Goal: Task Accomplishment & Management: Use online tool/utility

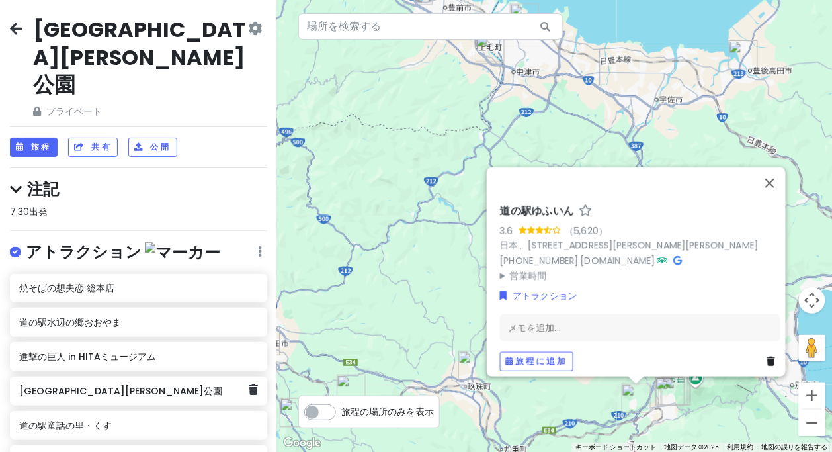
scroll to position [247, 0]
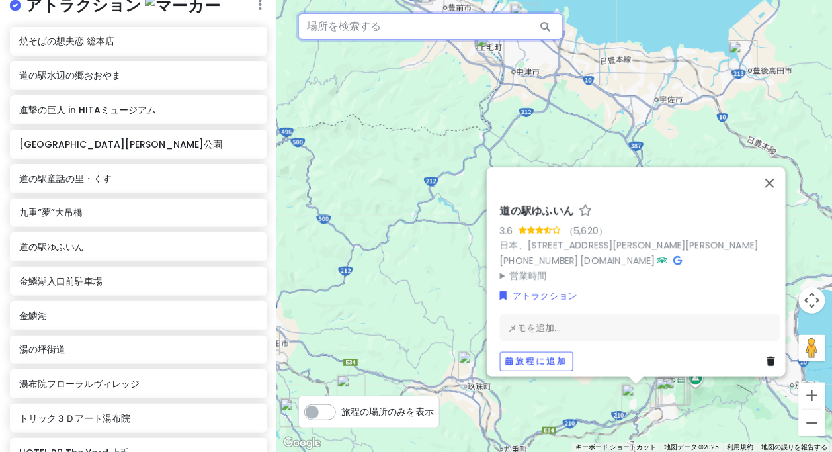
click at [332, 22] on input "text" at bounding box center [430, 26] width 265 height 26
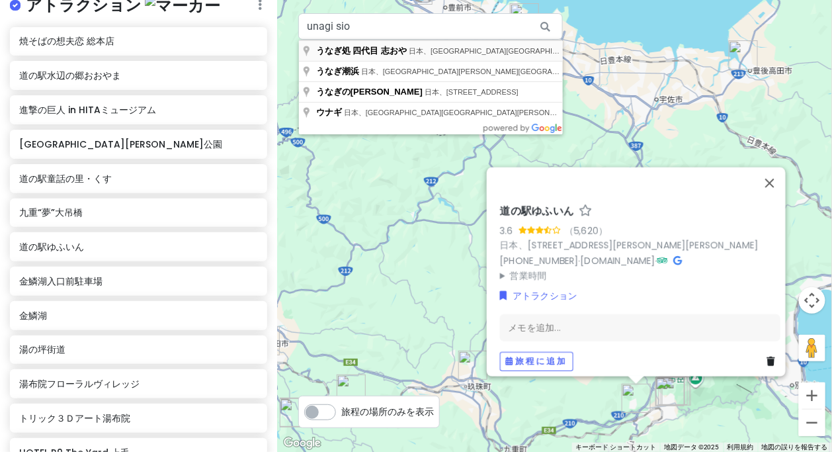
type input "日本、[STREET_ADDRESS][PERSON_NAME] うなぎ処 四代目 志おや"
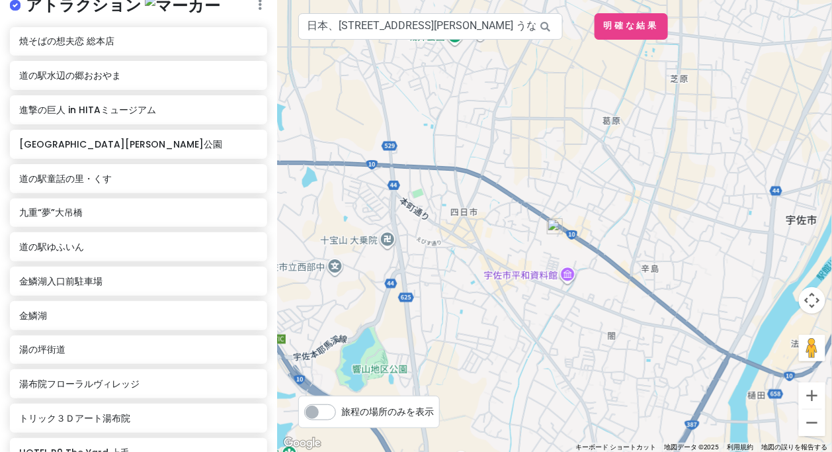
click at [554, 228] on img at bounding box center [555, 226] width 16 height 16
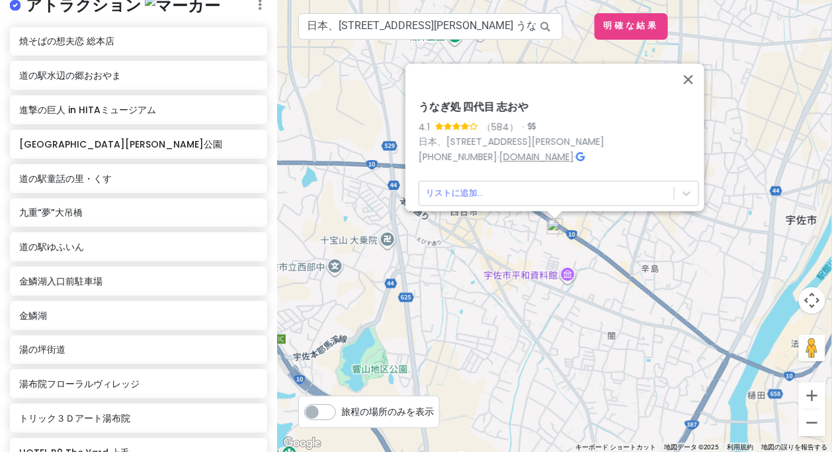
click at [538, 150] on font "[DOMAIN_NAME]" at bounding box center [536, 156] width 75 height 13
drag, startPoint x: 537, startPoint y: 96, endPoint x: 405, endPoint y: 103, distance: 132.5
click at [396, 105] on div "うなぎ処 四代目 志おや 4.1 （584） · 日本、[STREET_ADDRESS][PERSON_NAME] [PHONE_NUMBER] · [DOM…" at bounding box center [554, 226] width 555 height 452
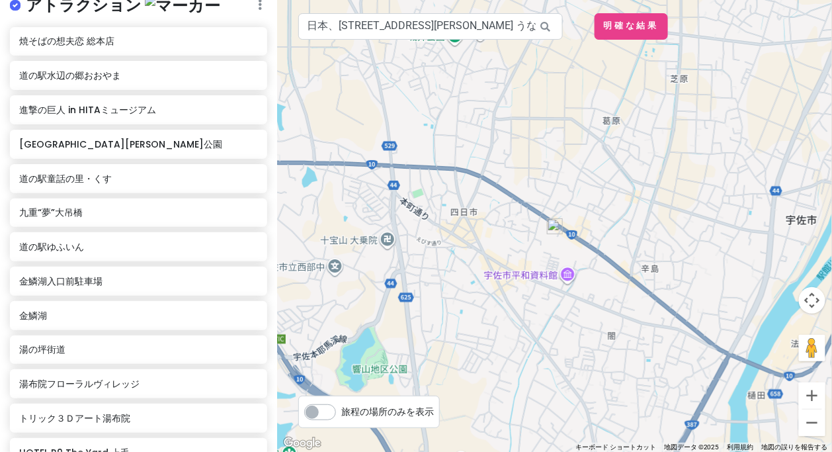
click at [554, 226] on img at bounding box center [555, 226] width 16 height 16
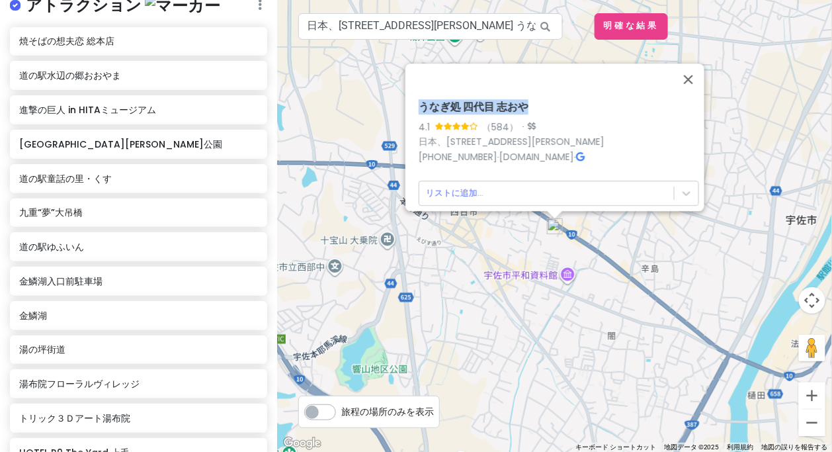
drag, startPoint x: 530, startPoint y: 101, endPoint x: 400, endPoint y: 100, distance: 130.3
click at [405, 100] on div "うなぎ処 四代目 志おや 4.1 （584） · 日本、[STREET_ADDRESS][PERSON_NAME] [PHONE_NUMBER] · [DOM…" at bounding box center [554, 136] width 299 height 147
copy font "うなぎ処 四代目 志おや"
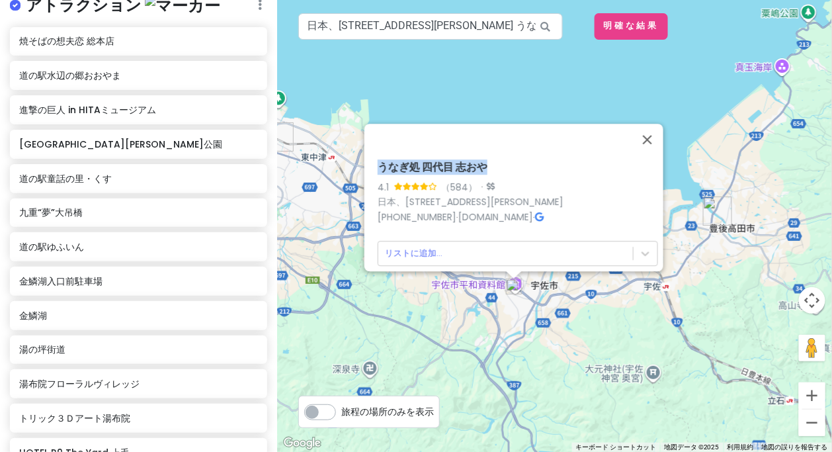
drag, startPoint x: 529, startPoint y: 310, endPoint x: 583, endPoint y: 296, distance: 55.8
click at [583, 296] on div "うなぎ処 四代目 志おや 4.1 （584） · 日本、[STREET_ADDRESS][PERSON_NAME] [PHONE_NUMBER] · [DOM…" at bounding box center [554, 226] width 555 height 452
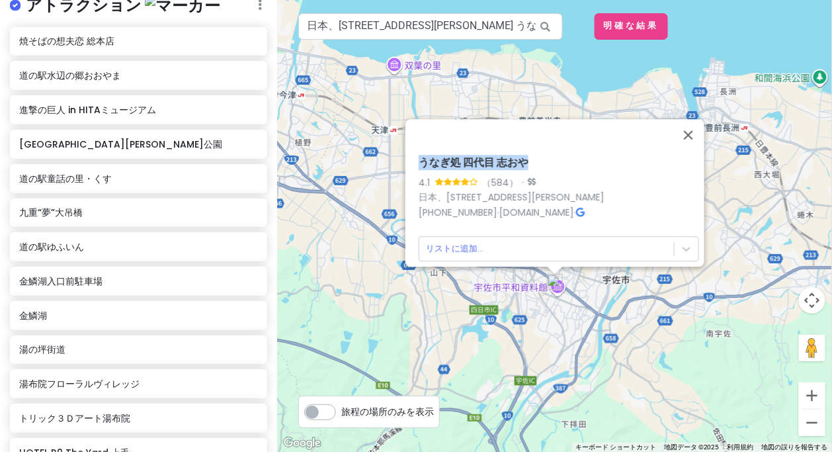
drag, startPoint x: 757, startPoint y: 214, endPoint x: 611, endPoint y: 255, distance: 151.4
click at [611, 255] on div "うなぎ処 四代目 志おや 4.1 （584） · 日本、[STREET_ADDRESS][PERSON_NAME] [PHONE_NUMBER] · [DOM…" at bounding box center [554, 226] width 555 height 452
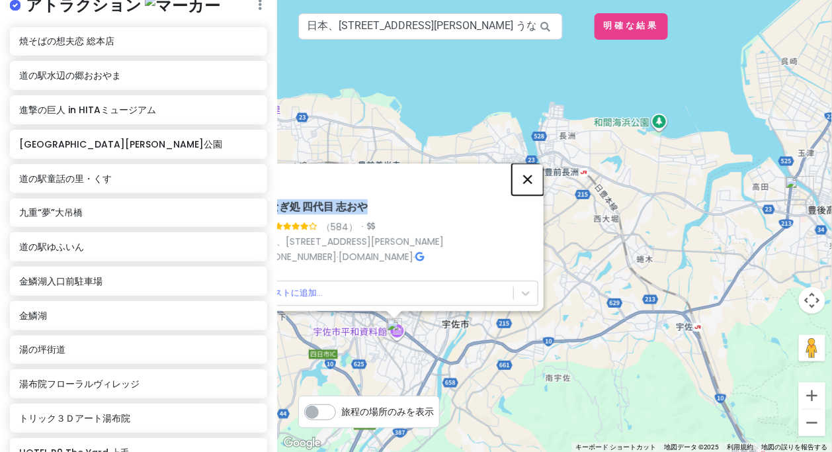
click at [538, 176] on button "閉じる" at bounding box center [528, 179] width 32 height 32
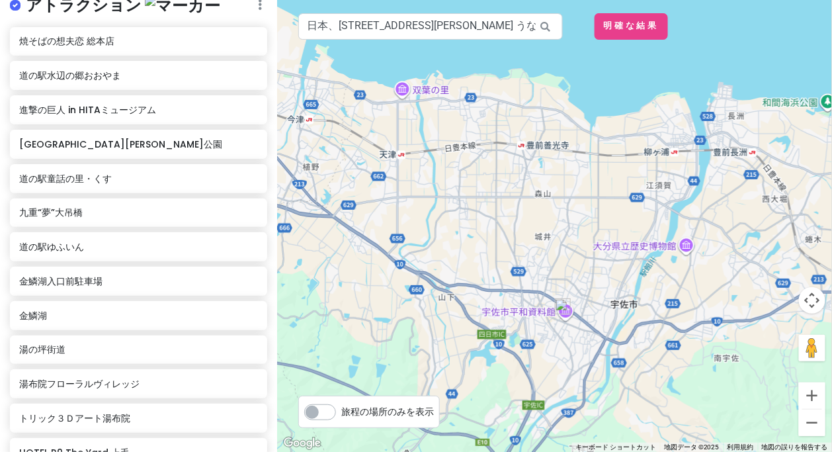
drag, startPoint x: 529, startPoint y: 222, endPoint x: 699, endPoint y: 202, distance: 171.1
click at [699, 202] on div at bounding box center [554, 226] width 555 height 452
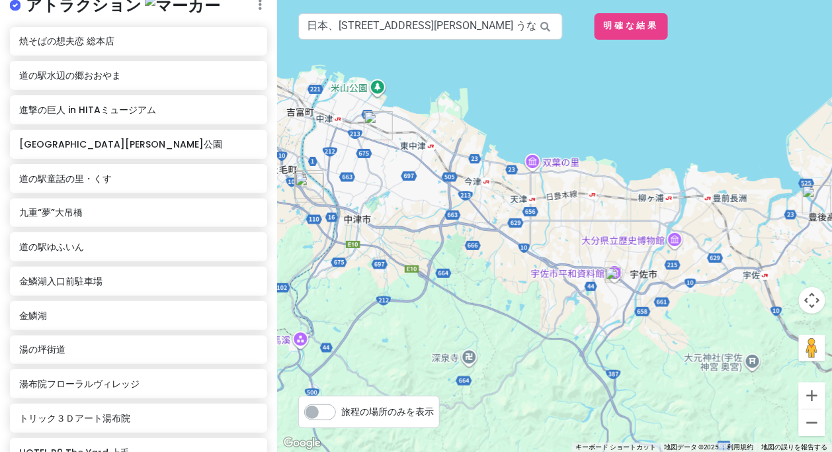
drag, startPoint x: 489, startPoint y: 198, endPoint x: 459, endPoint y: 230, distance: 43.5
click at [446, 239] on div at bounding box center [554, 226] width 555 height 452
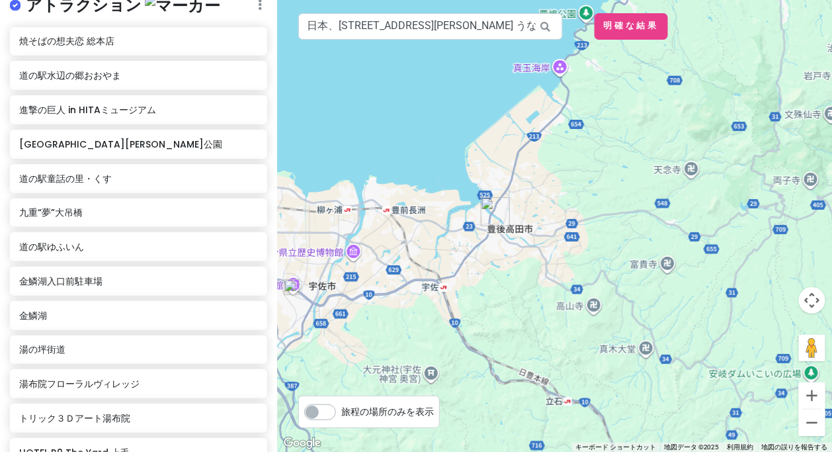
drag, startPoint x: 501, startPoint y: 259, endPoint x: 569, endPoint y: 238, distance: 70.7
click at [569, 238] on div at bounding box center [554, 226] width 555 height 452
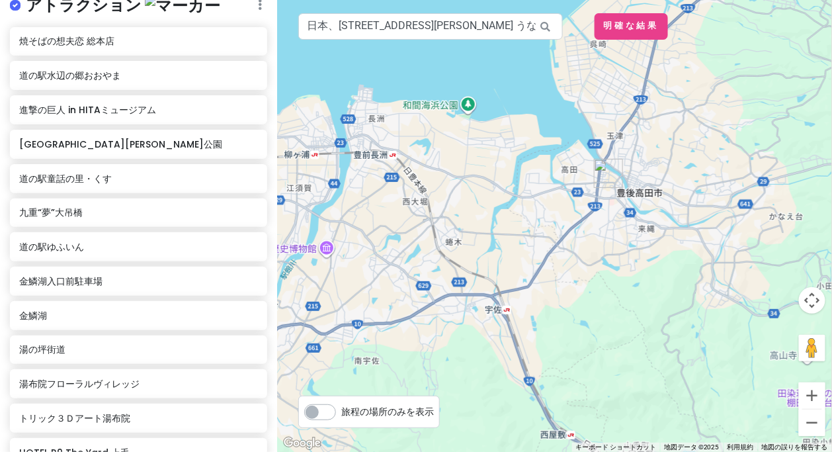
drag, startPoint x: 547, startPoint y: 235, endPoint x: 630, endPoint y: 222, distance: 84.5
click at [630, 222] on div at bounding box center [554, 226] width 555 height 452
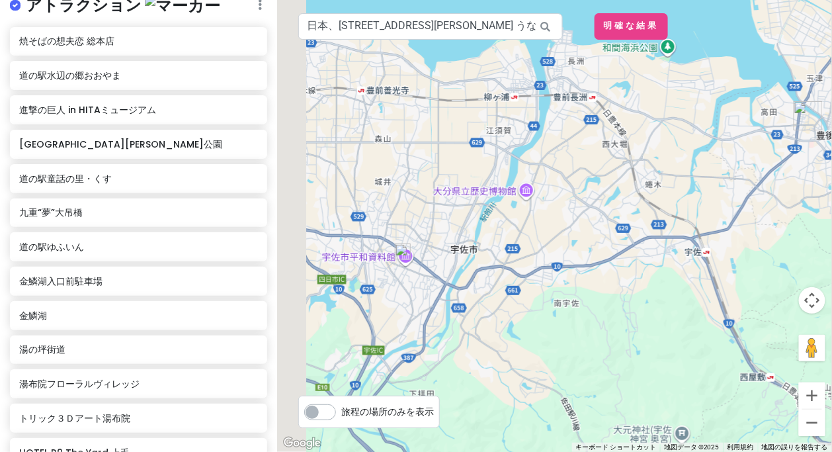
drag, startPoint x: 441, startPoint y: 320, endPoint x: 666, endPoint y: 234, distance: 240.8
click at [638, 261] on div at bounding box center [554, 226] width 555 height 452
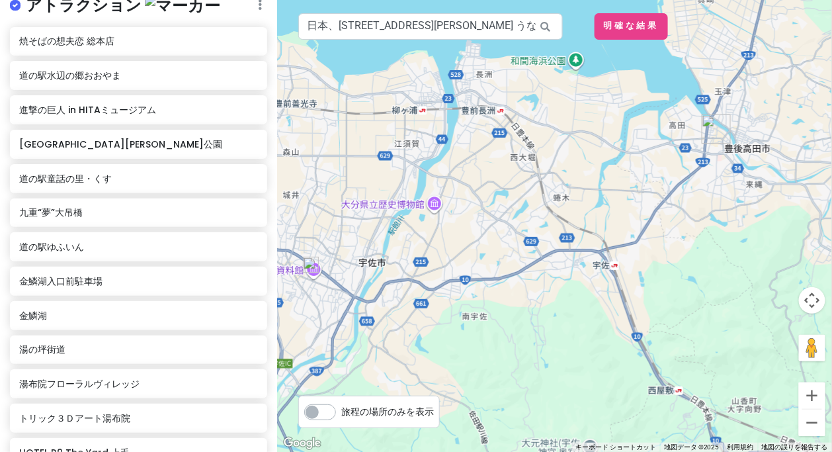
drag, startPoint x: 612, startPoint y: 215, endPoint x: 604, endPoint y: 216, distance: 8.0
click at [604, 216] on div at bounding box center [554, 226] width 555 height 452
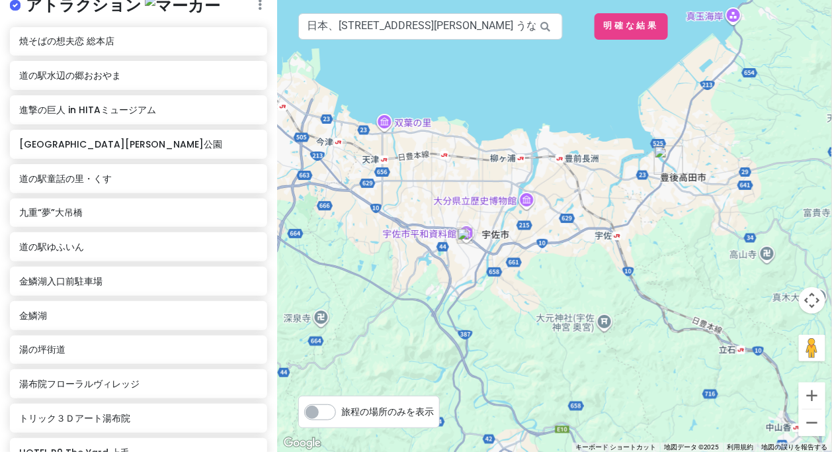
scroll to position [617, 0]
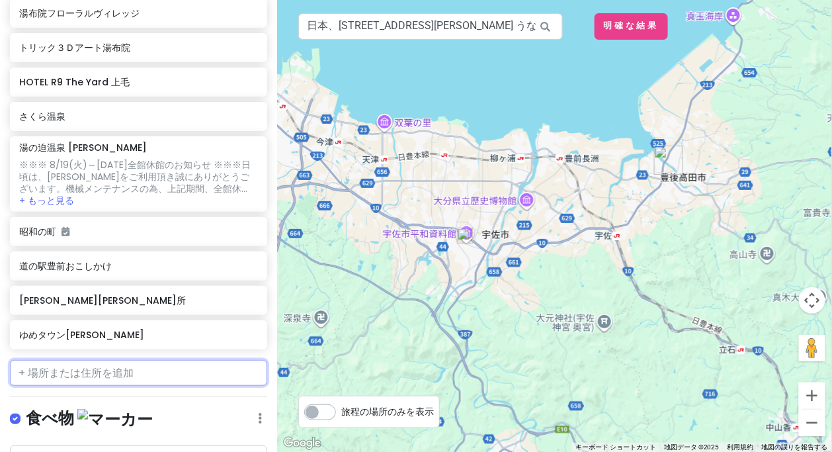
click at [74, 360] on input "text" at bounding box center [138, 373] width 257 height 26
paste input "[STREET_ADDRESS][PERSON_NAME][PERSON_NAME]"
type input "[STREET_ADDRESS][PERSON_NAME][PERSON_NAME]"
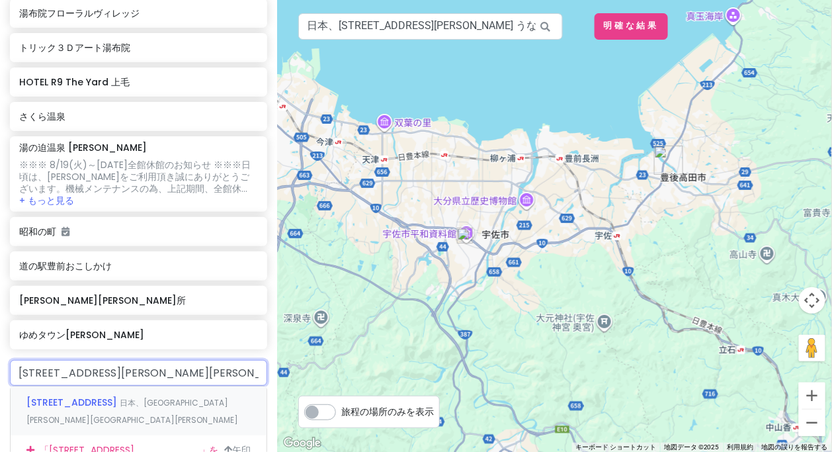
click at [64, 396] on font "[STREET_ADDRESS]" at bounding box center [71, 402] width 91 height 13
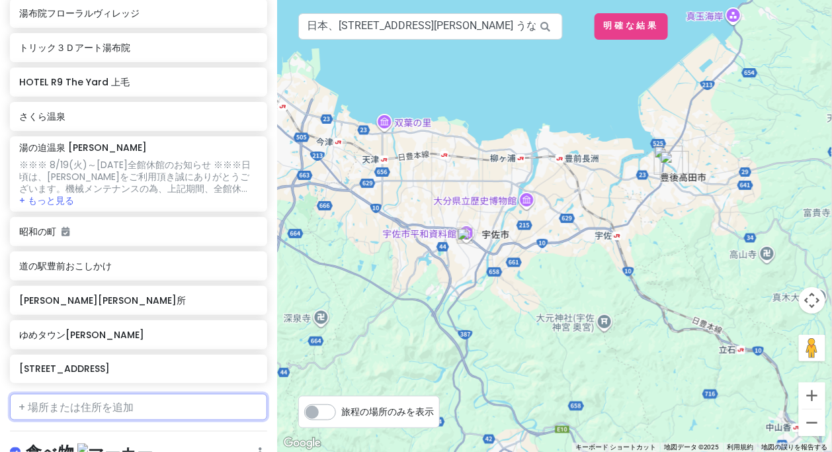
scroll to position [651, 0]
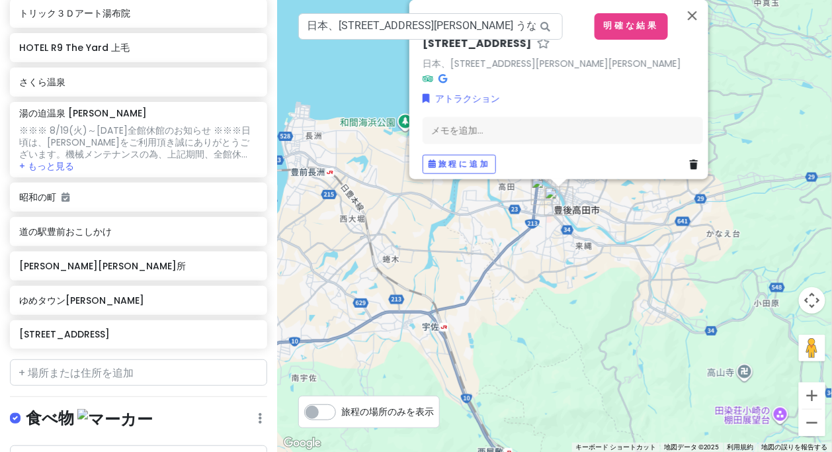
drag, startPoint x: 610, startPoint y: 310, endPoint x: 669, endPoint y: 324, distance: 60.6
click at [671, 328] on div "本町２４５２ 日本、[STREET_ADDRESS][PERSON_NAME][PERSON_NAME] アトラクション メモを追加... 旅程に追加" at bounding box center [554, 226] width 555 height 452
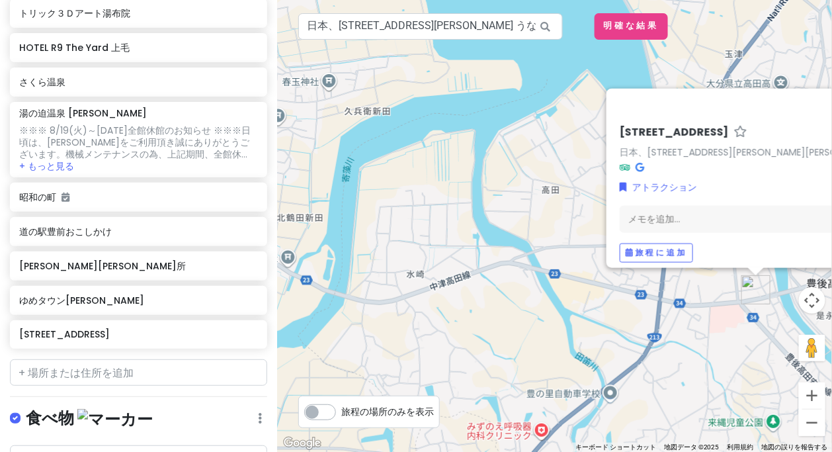
drag, startPoint x: 702, startPoint y: 286, endPoint x: 478, endPoint y: 294, distance: 223.7
click at [478, 294] on div "本町２４５２ 日本、[STREET_ADDRESS][PERSON_NAME][PERSON_NAME] アトラクション メモを追加... 旅程に追加" at bounding box center [554, 226] width 555 height 452
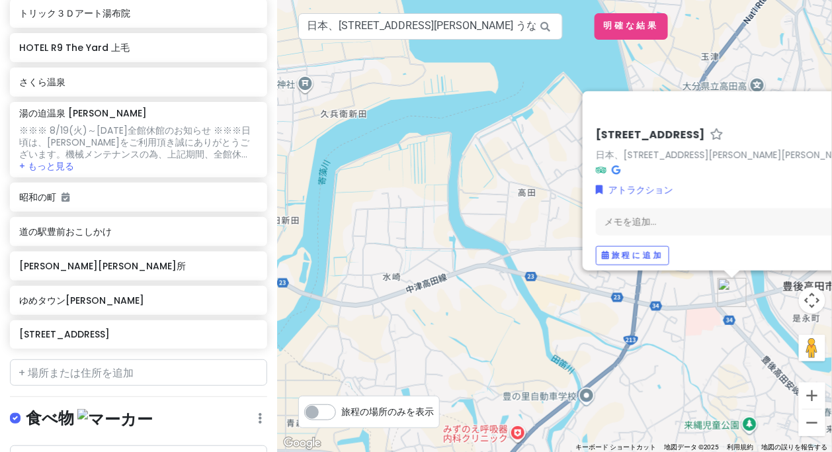
drag, startPoint x: 696, startPoint y: 312, endPoint x: 596, endPoint y: 303, distance: 100.2
click at [596, 303] on div "本町２４５２ 日本、[STREET_ADDRESS][PERSON_NAME][PERSON_NAME] アトラクション メモを追加... 旅程に追加" at bounding box center [554, 226] width 555 height 452
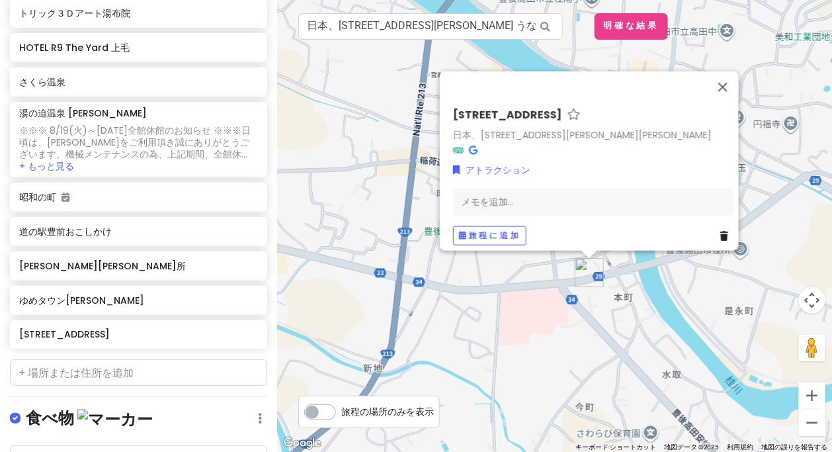
drag, startPoint x: 565, startPoint y: 290, endPoint x: 629, endPoint y: 280, distance: 64.2
click at [629, 280] on div "本町２４５２ 日本、[STREET_ADDRESS][PERSON_NAME][PERSON_NAME] アトラクション メモを追加... 旅程に追加" at bounding box center [554, 226] width 555 height 452
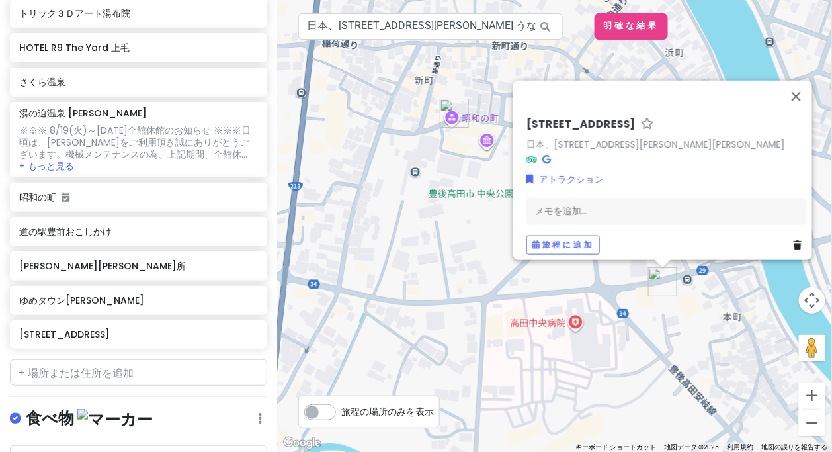
click at [662, 282] on img "本町２４５２" at bounding box center [662, 281] width 29 height 29
click at [797, 237] on link at bounding box center [800, 244] width 13 height 15
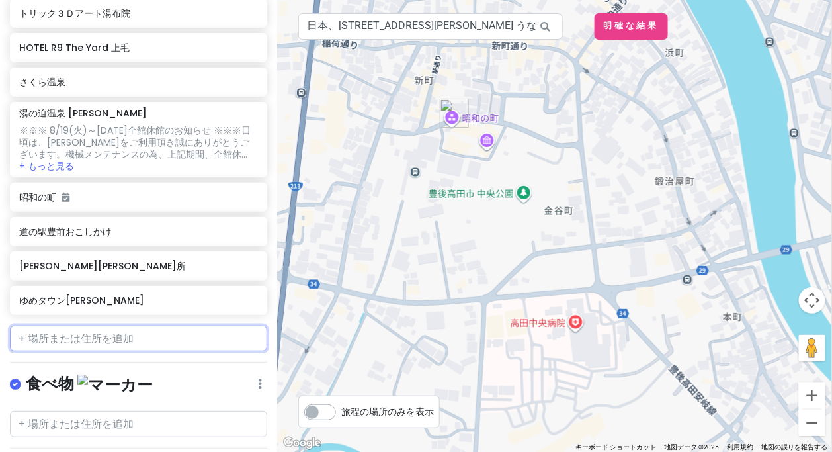
scroll to position [617, 0]
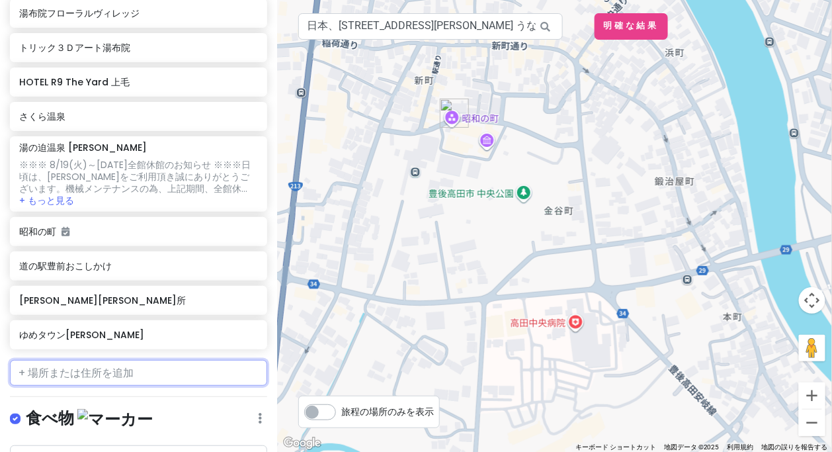
paste input "『志おや』"
type input "『志おや』"
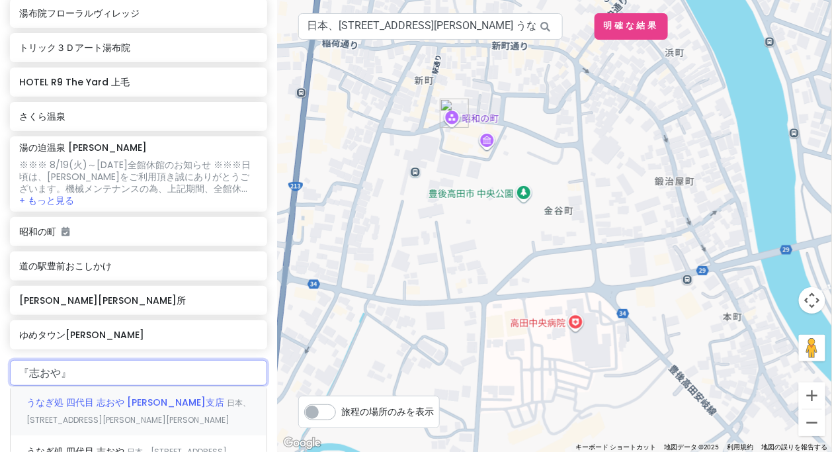
click at [137, 396] on font "うなぎ処 四代目 志おや [PERSON_NAME]支店" at bounding box center [125, 402] width 198 height 13
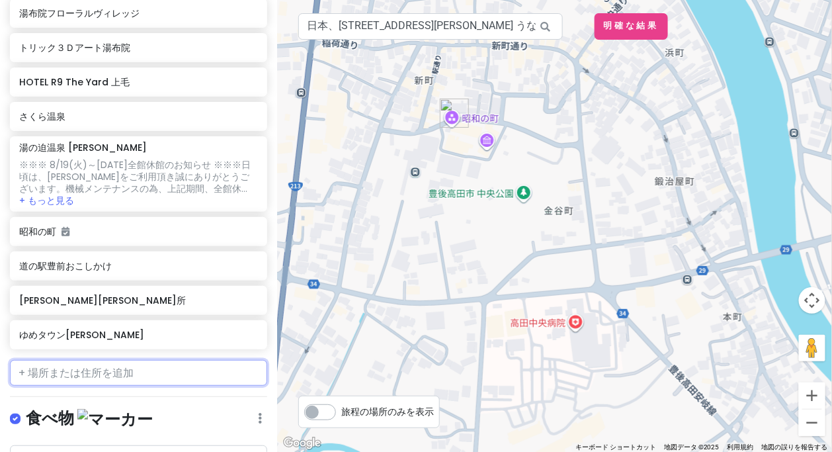
scroll to position [651, 0]
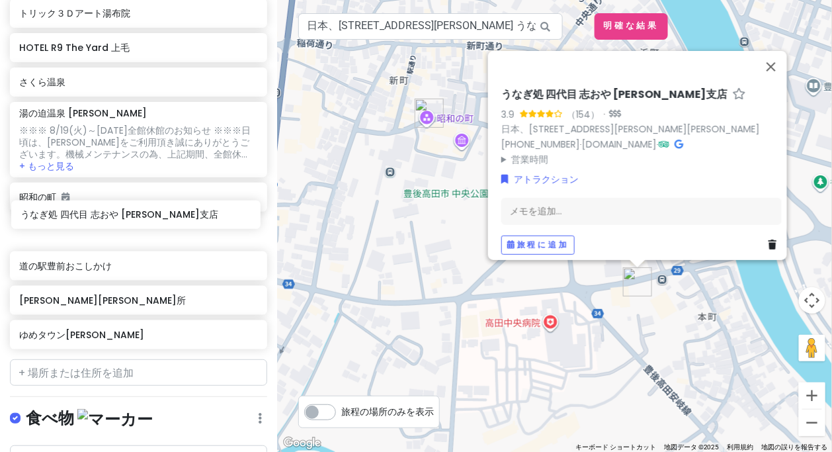
drag, startPoint x: 78, startPoint y: 326, endPoint x: 81, endPoint y: 223, distance: 103.2
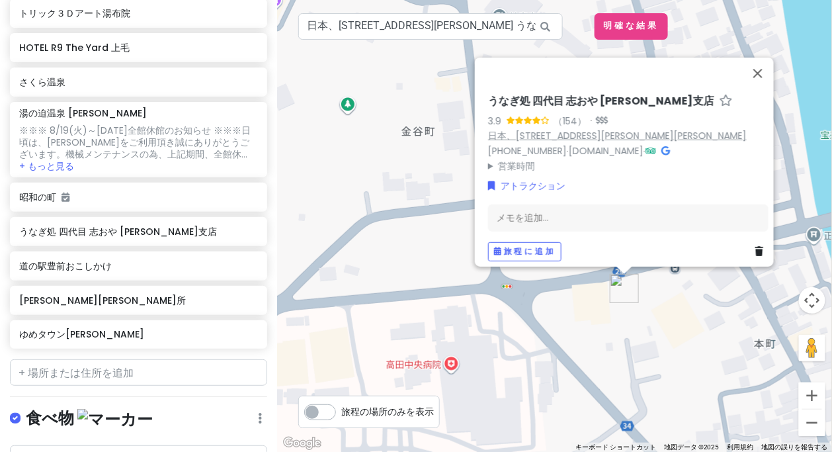
click at [621, 129] on font "日本、[STREET_ADDRESS][PERSON_NAME][PERSON_NAME]" at bounding box center [617, 135] width 259 height 13
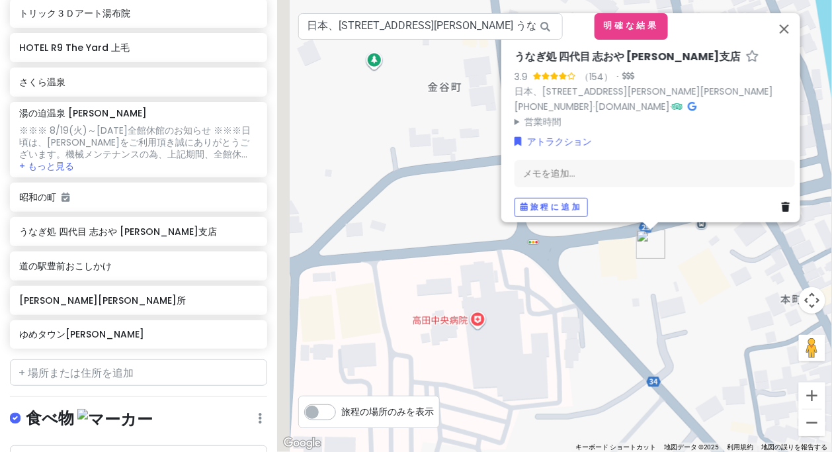
drag, startPoint x: 410, startPoint y: 235, endPoint x: 438, endPoint y: 187, distance: 55.7
click at [438, 187] on div "うなぎ処 四代目 志おや [PERSON_NAME]支店 3.9 （154） · 日本、[STREET_ADDRESS][PERSON_NAME][PERSO…" at bounding box center [554, 226] width 555 height 452
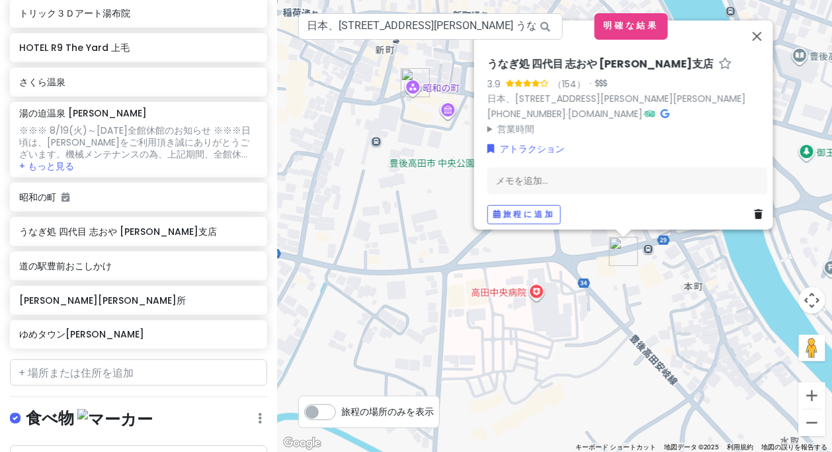
drag, startPoint x: 458, startPoint y: 250, endPoint x: 540, endPoint y: 298, distance: 95.7
click at [540, 298] on div "うなぎ処 四代目 志おや [PERSON_NAME]支店 3.9 （154） · 日本、[STREET_ADDRESS][PERSON_NAME][PERSO…" at bounding box center [554, 226] width 555 height 452
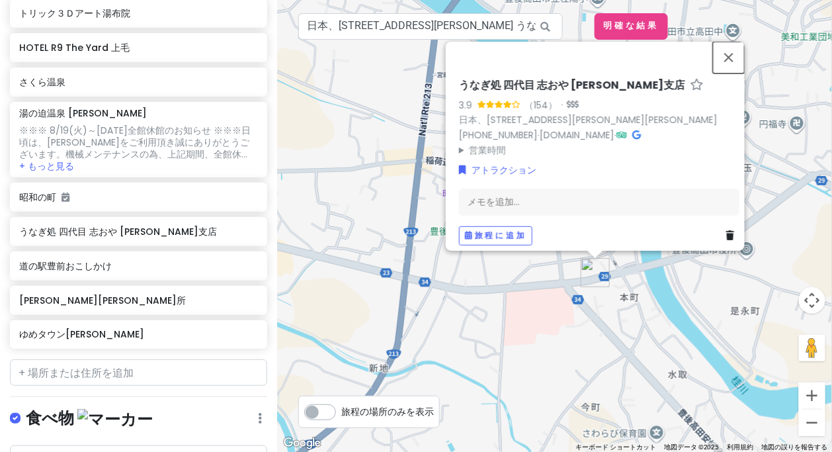
drag, startPoint x: 734, startPoint y: 54, endPoint x: 713, endPoint y: 75, distance: 29.9
click at [734, 54] on button "閉じる" at bounding box center [729, 57] width 32 height 32
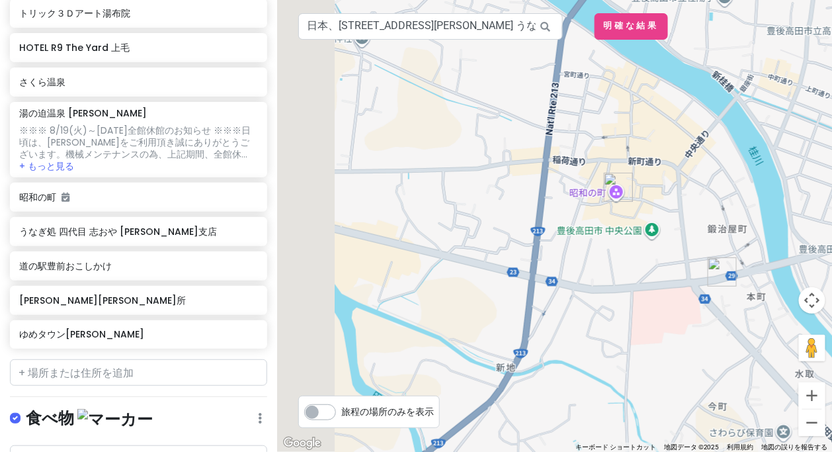
drag, startPoint x: 440, startPoint y: 227, endPoint x: 581, endPoint y: 226, distance: 141.5
click at [580, 227] on div at bounding box center [554, 226] width 555 height 452
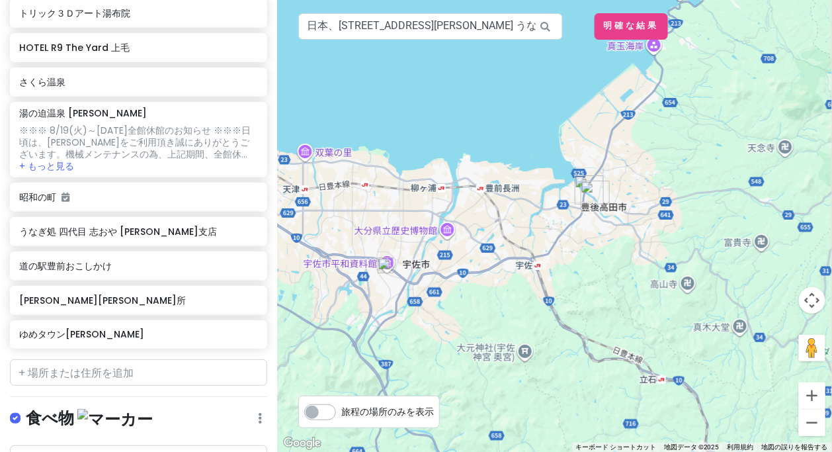
click at [384, 270] on img at bounding box center [386, 265] width 16 height 16
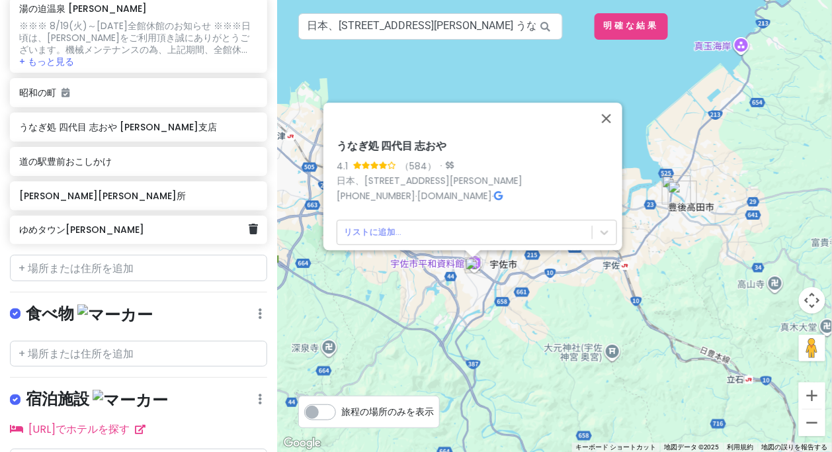
scroll to position [807, 0]
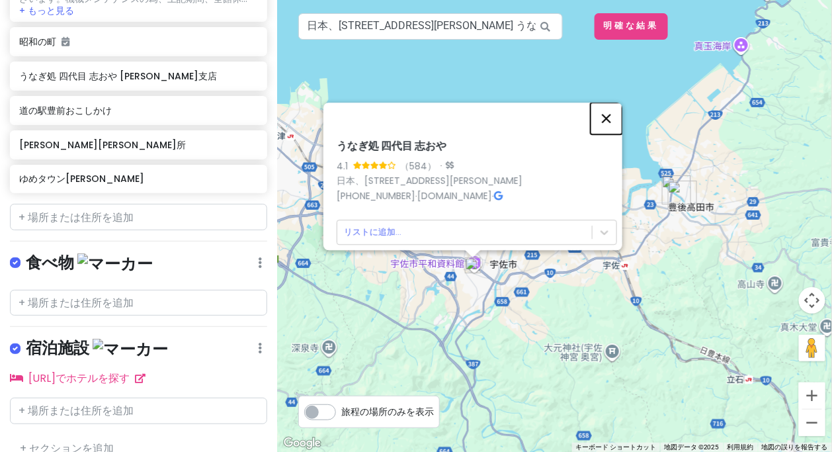
click at [607, 112] on button "閉じる" at bounding box center [607, 119] width 32 height 32
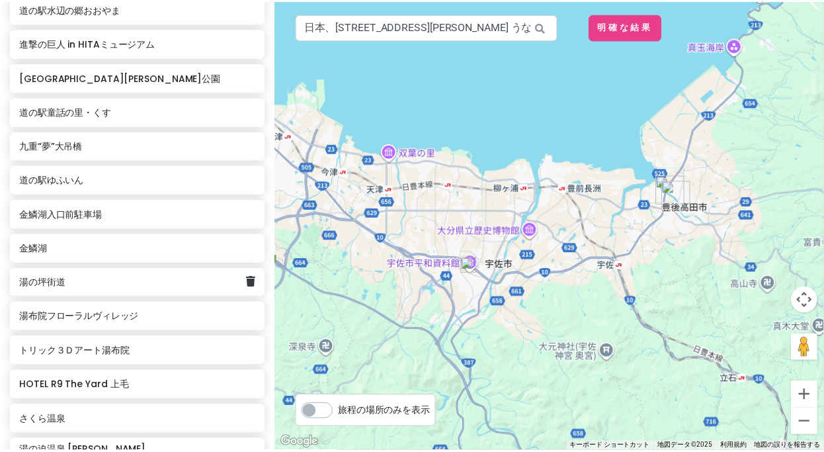
scroll to position [0, 0]
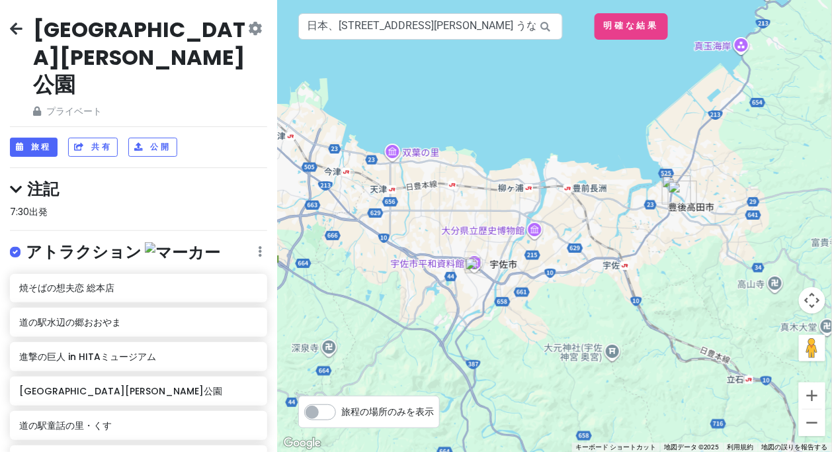
drag, startPoint x: 595, startPoint y: 296, endPoint x: 655, endPoint y: 301, distance: 59.7
click at [655, 301] on div "矢印キーを押して移動します。" at bounding box center [554, 226] width 555 height 452
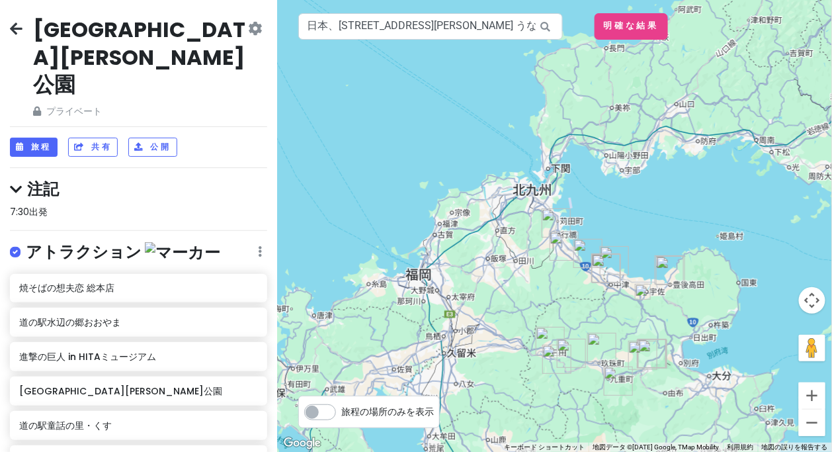
click at [559, 346] on div at bounding box center [554, 226] width 555 height 452
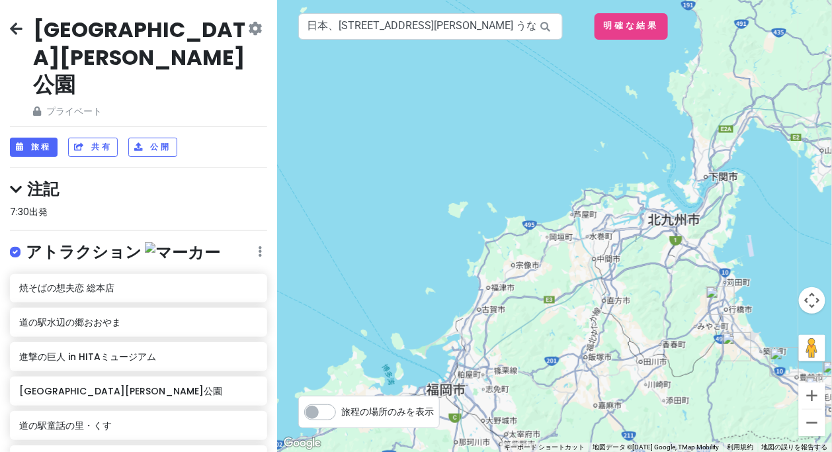
drag, startPoint x: 595, startPoint y: 267, endPoint x: 560, endPoint y: 263, distance: 35.9
click at [560, 263] on div at bounding box center [554, 226] width 555 height 452
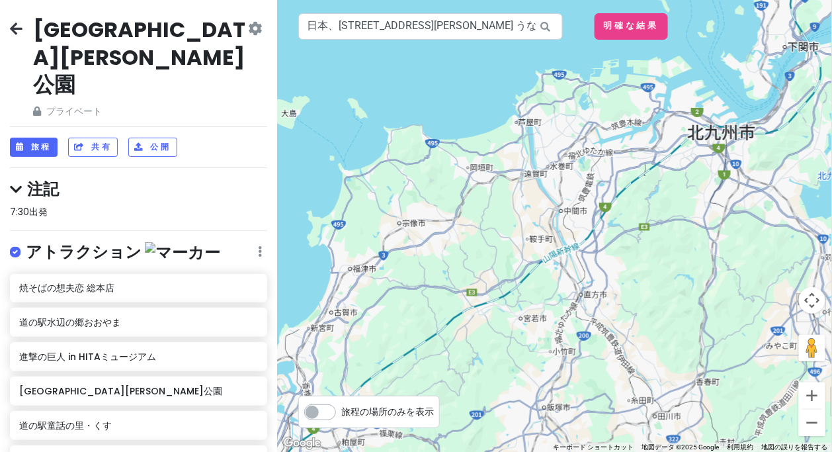
drag, startPoint x: 487, startPoint y: 278, endPoint x: 553, endPoint y: 228, distance: 82.7
click at [553, 228] on div at bounding box center [554, 226] width 555 height 452
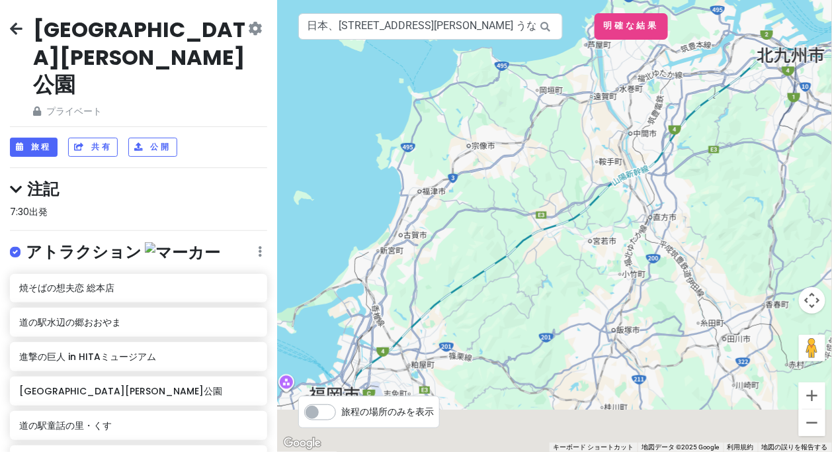
drag, startPoint x: 564, startPoint y: 220, endPoint x: 562, endPoint y: 210, distance: 10.1
click at [563, 210] on div at bounding box center [554, 226] width 555 height 452
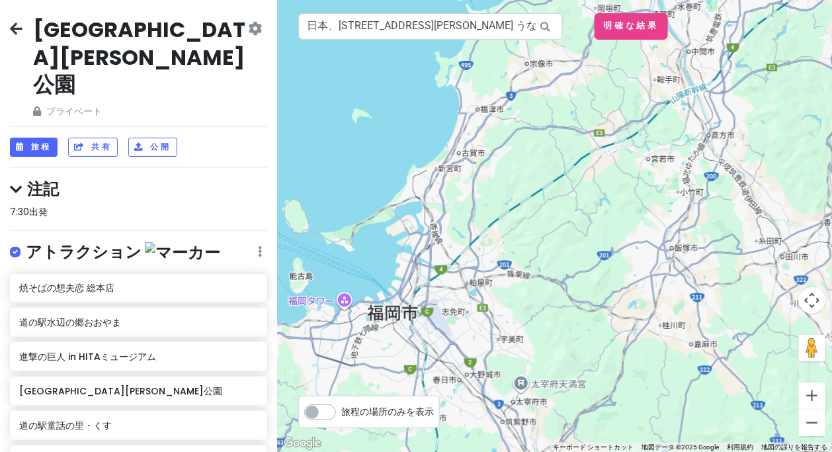
drag, startPoint x: 514, startPoint y: 273, endPoint x: 577, endPoint y: 203, distance: 94.1
click at [577, 203] on div at bounding box center [554, 226] width 555 height 452
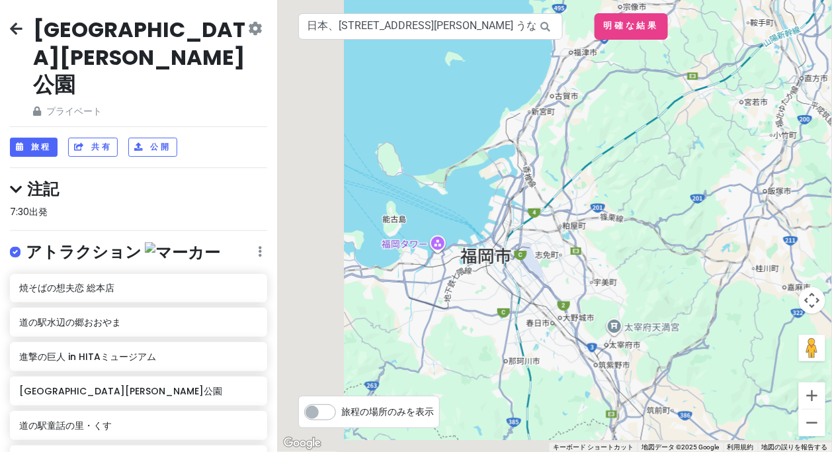
drag, startPoint x: 547, startPoint y: 243, endPoint x: 643, endPoint y: 181, distance: 114.3
click at [643, 181] on div at bounding box center [554, 226] width 555 height 452
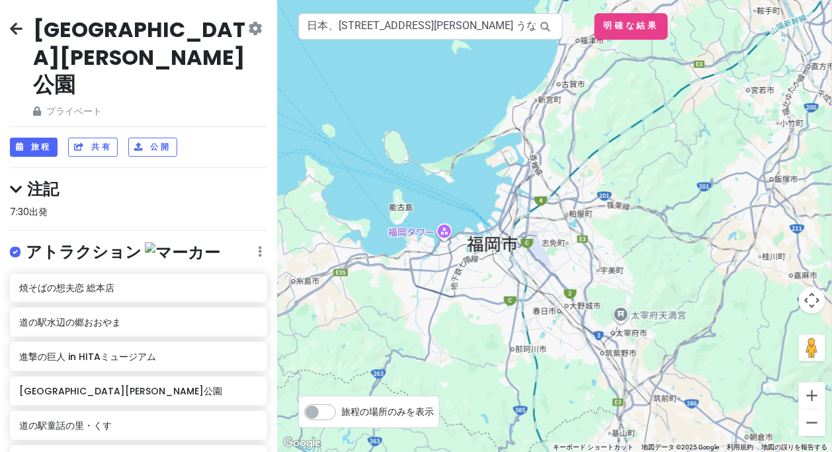
drag, startPoint x: 616, startPoint y: 181, endPoint x: 554, endPoint y: 276, distance: 114.7
click at [554, 276] on div at bounding box center [554, 226] width 555 height 452
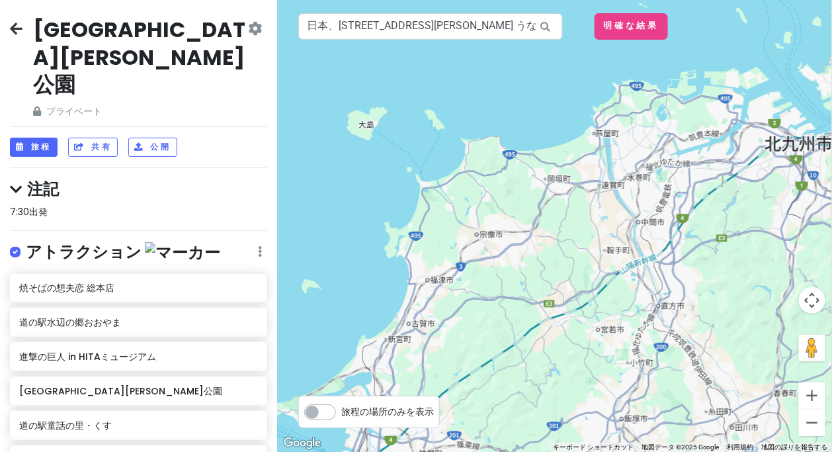
drag, startPoint x: 583, startPoint y: 270, endPoint x: 607, endPoint y: 196, distance: 77.8
click at [607, 196] on div at bounding box center [554, 226] width 555 height 452
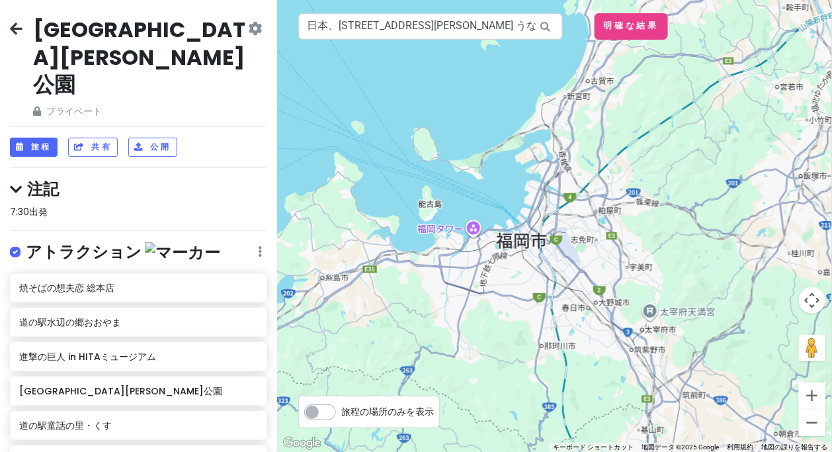
drag, startPoint x: 564, startPoint y: 270, endPoint x: 714, endPoint y: 103, distance: 224.3
click at [720, 105] on div at bounding box center [554, 226] width 555 height 452
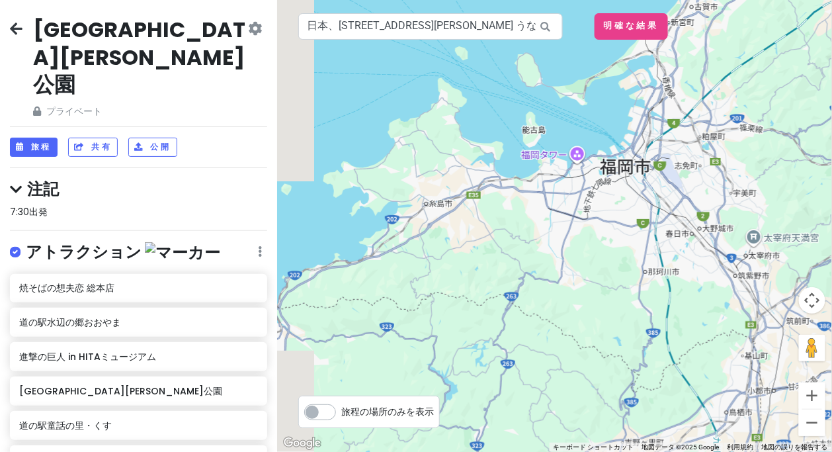
drag, startPoint x: 556, startPoint y: 294, endPoint x: 646, endPoint y: 226, distance: 113.0
click at [646, 226] on div at bounding box center [554, 226] width 555 height 452
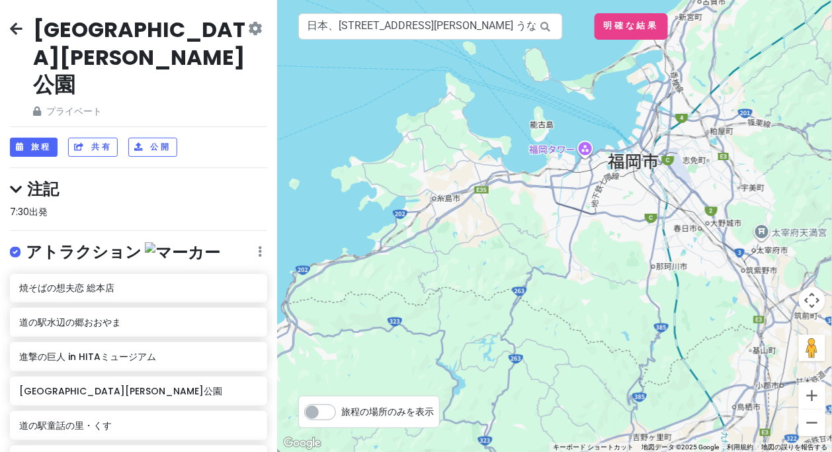
click at [18, 24] on icon at bounding box center [16, 28] width 13 height 11
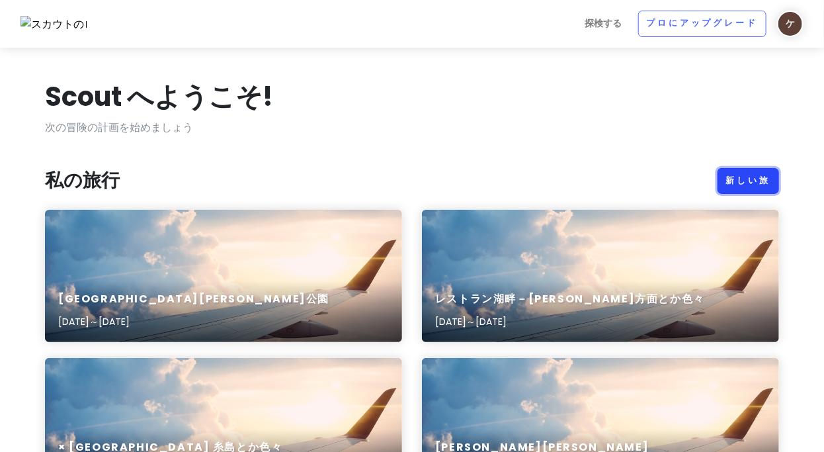
click at [761, 188] on link "新しい旅" at bounding box center [749, 181] width 62 height 26
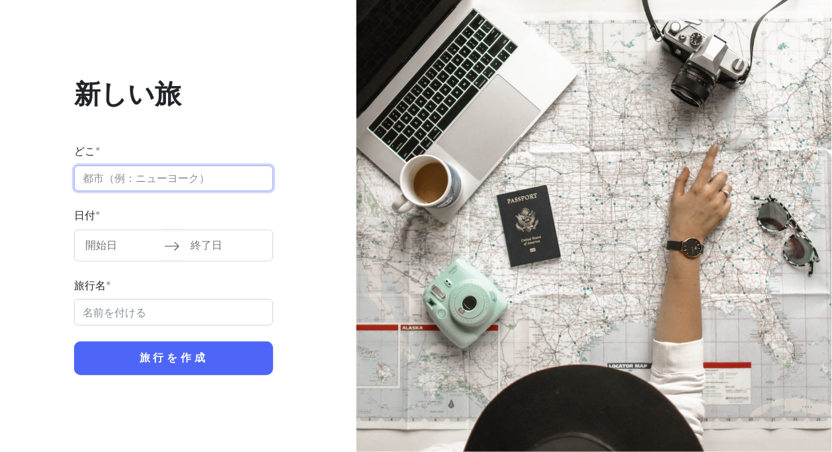
paste input "ベジフル感謝祭"
type input "ベジフル感謝祭"
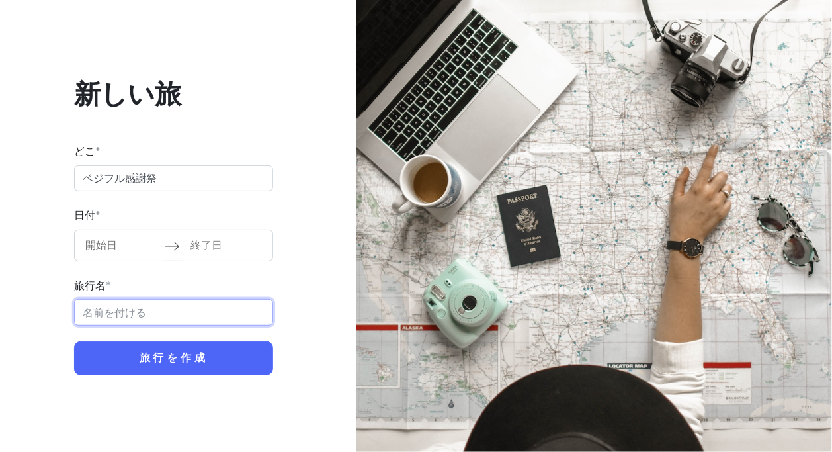
click at [130, 313] on input "旅行名 *" at bounding box center [173, 312] width 199 height 26
paste input "ベジフル感謝祭"
type input "ベジフル感謝祭"
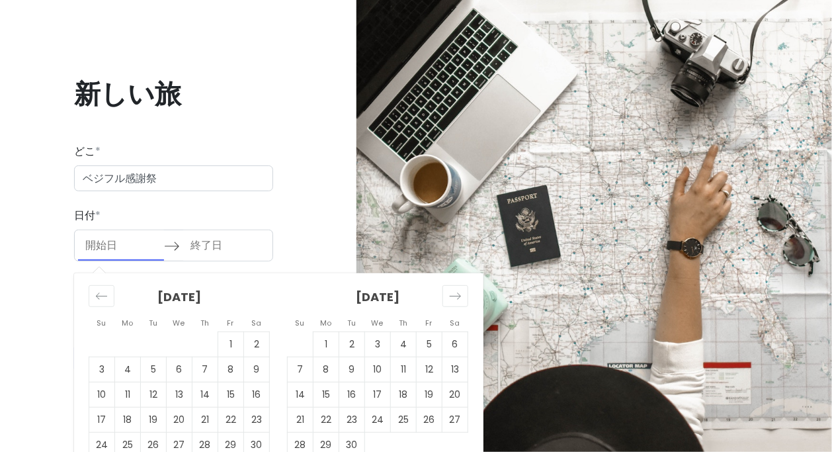
click at [106, 250] on input "開始日" at bounding box center [121, 245] width 86 height 30
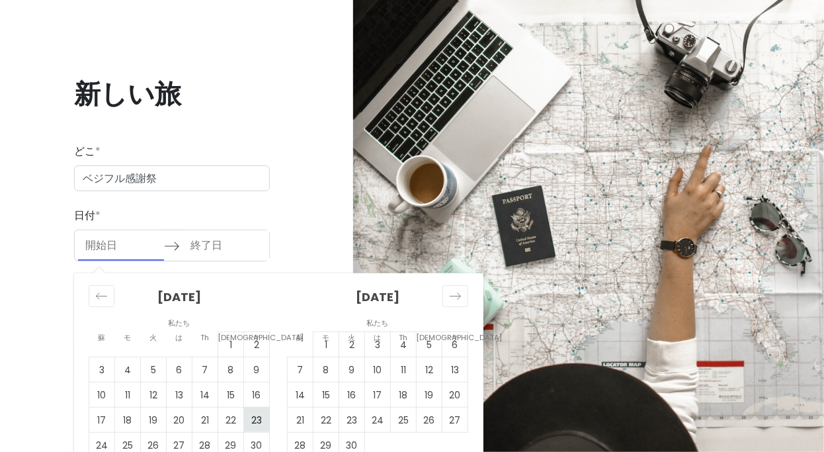
click at [261, 423] on font "23" at bounding box center [256, 419] width 11 height 13
type input "[DATE]"
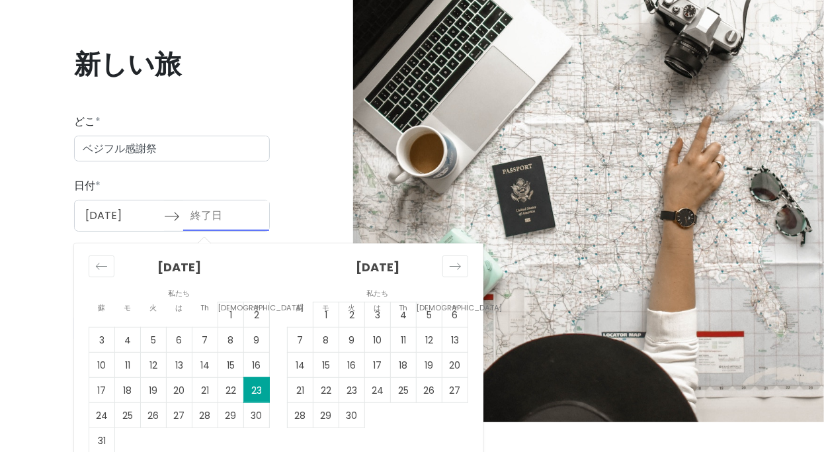
scroll to position [46, 0]
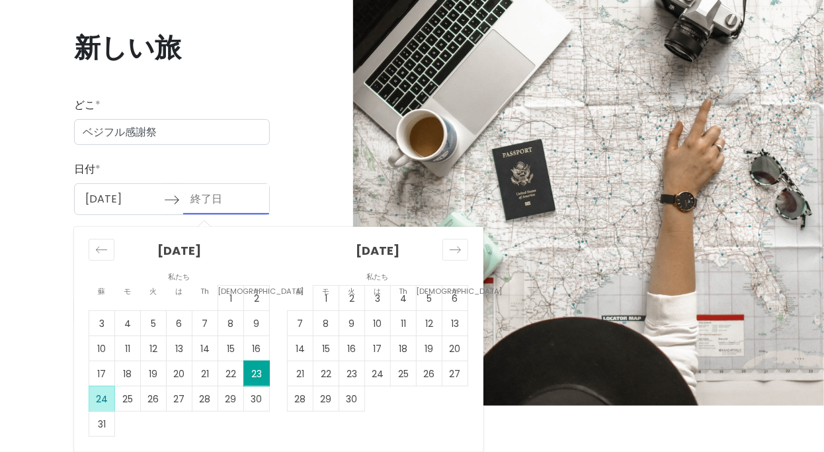
click at [97, 402] on font "24" at bounding box center [102, 398] width 12 height 13
type input "[DATE]"
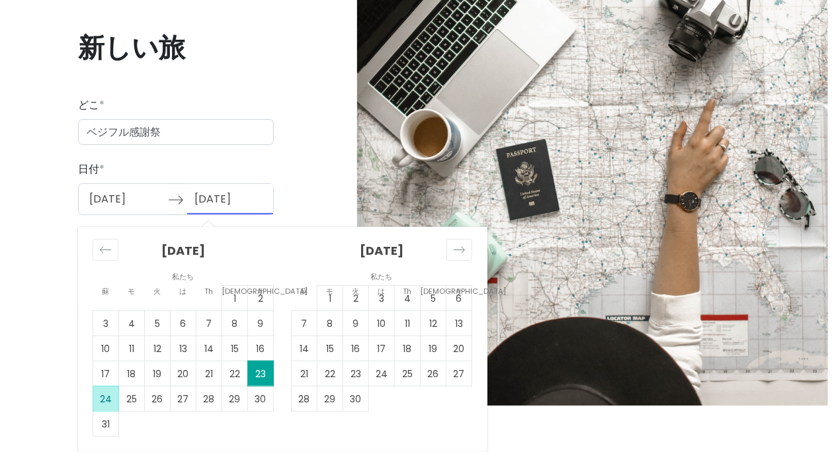
scroll to position [0, 0]
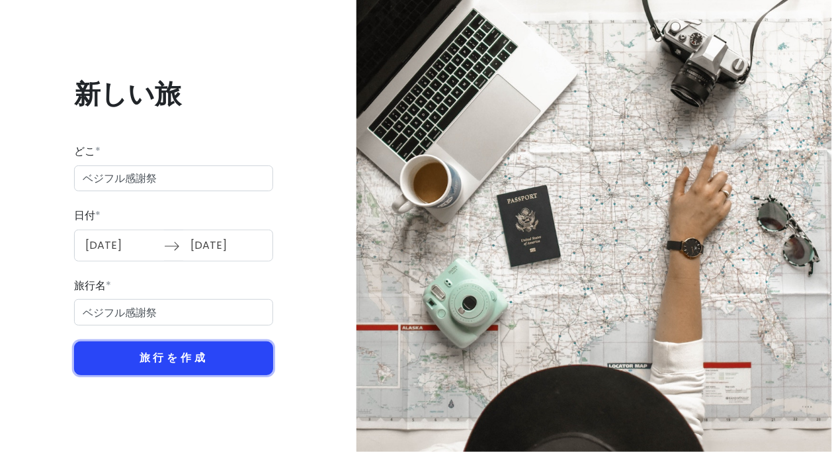
click at [184, 356] on font "旅行を作成" at bounding box center [174, 358] width 69 height 15
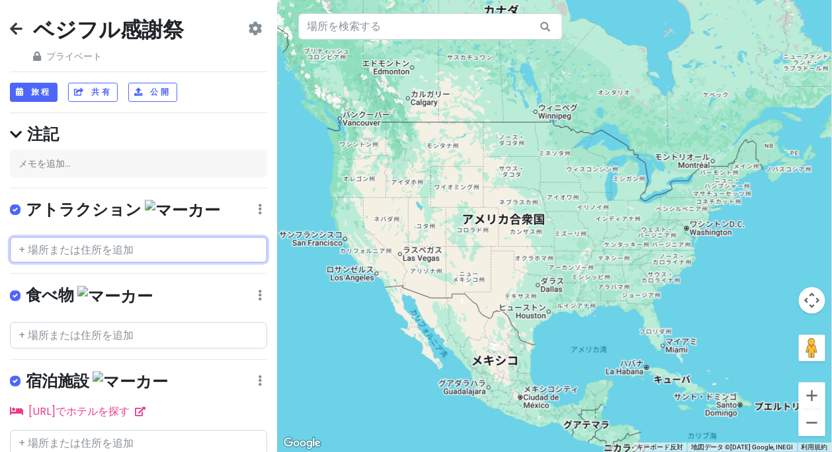
click at [101, 252] on input "text" at bounding box center [138, 250] width 257 height 26
paste input "[GEOGRAPHIC_DATA]中央卸売市場[GEOGRAPHIC_DATA]"
type input "[GEOGRAPHIC_DATA]中央卸売市場[GEOGRAPHIC_DATA]"
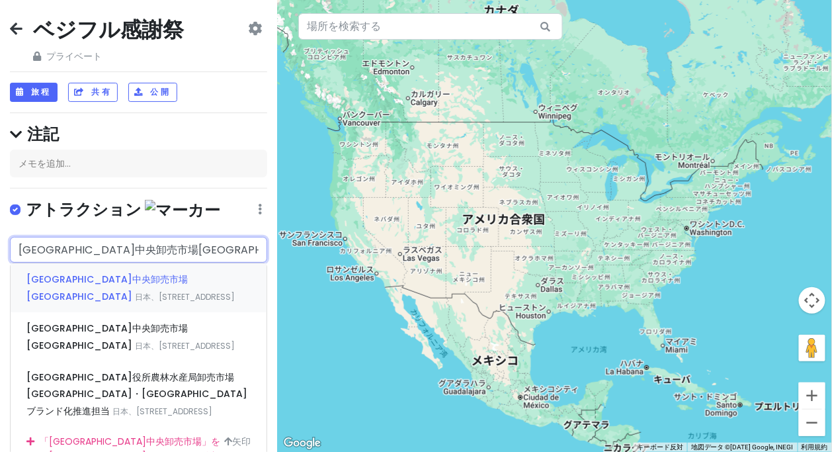
click at [119, 278] on font "[GEOGRAPHIC_DATA]中央卸売市場[GEOGRAPHIC_DATA]" at bounding box center [106, 287] width 161 height 30
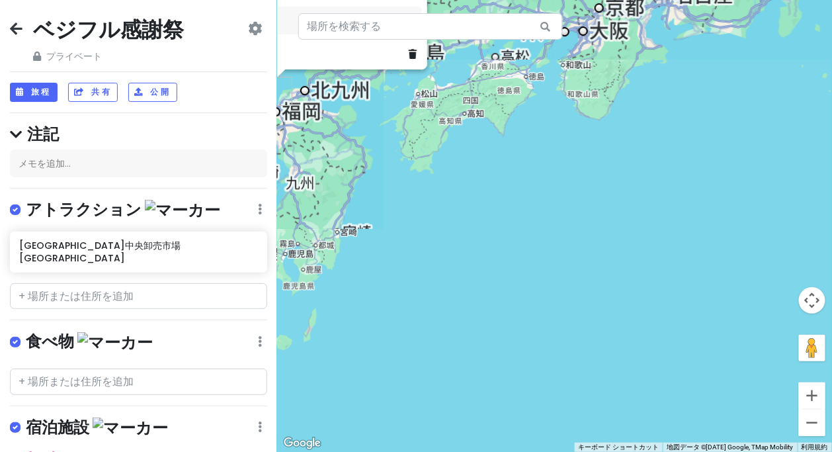
drag, startPoint x: 517, startPoint y: 305, endPoint x: 528, endPoint y: 308, distance: 11.1
click at [528, 308] on div "[GEOGRAPHIC_DATA][GEOGRAPHIC_DATA][GEOGRAPHIC_DATA] 日本、[STREET_ADDRESS][PERSON_…" at bounding box center [554, 226] width 555 height 452
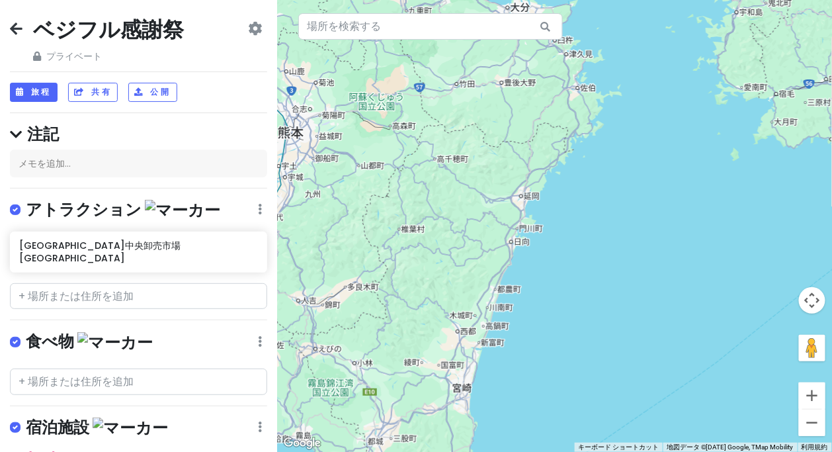
drag, startPoint x: 461, startPoint y: 226, endPoint x: 583, endPoint y: 341, distance: 168.0
click at [565, 328] on div "[GEOGRAPHIC_DATA][GEOGRAPHIC_DATA][GEOGRAPHIC_DATA] 日本、[STREET_ADDRESS][PERSON_…" at bounding box center [554, 226] width 555 height 452
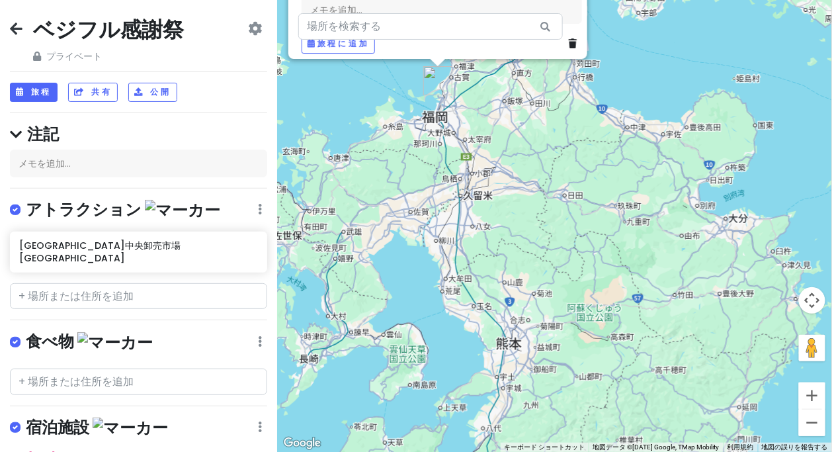
drag, startPoint x: 544, startPoint y: 249, endPoint x: 556, endPoint y: 260, distance: 16.9
click at [557, 265] on div "[GEOGRAPHIC_DATA][GEOGRAPHIC_DATA][GEOGRAPHIC_DATA] 日本、[STREET_ADDRESS][PERSON_…" at bounding box center [554, 226] width 555 height 452
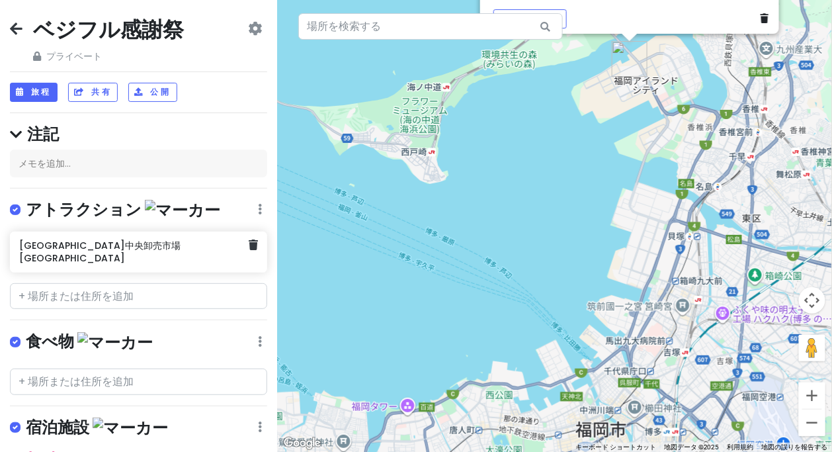
click at [157, 249] on h6 "[GEOGRAPHIC_DATA]中央卸売市場[GEOGRAPHIC_DATA]" at bounding box center [134, 251] width 230 height 24
click at [101, 253] on div "[GEOGRAPHIC_DATA]中央卸売市場[GEOGRAPHIC_DATA]" at bounding box center [138, 251] width 257 height 41
click at [405, 230] on div "[GEOGRAPHIC_DATA][GEOGRAPHIC_DATA][GEOGRAPHIC_DATA] 日本、[STREET_ADDRESS][PERSON_…" at bounding box center [554, 226] width 555 height 452
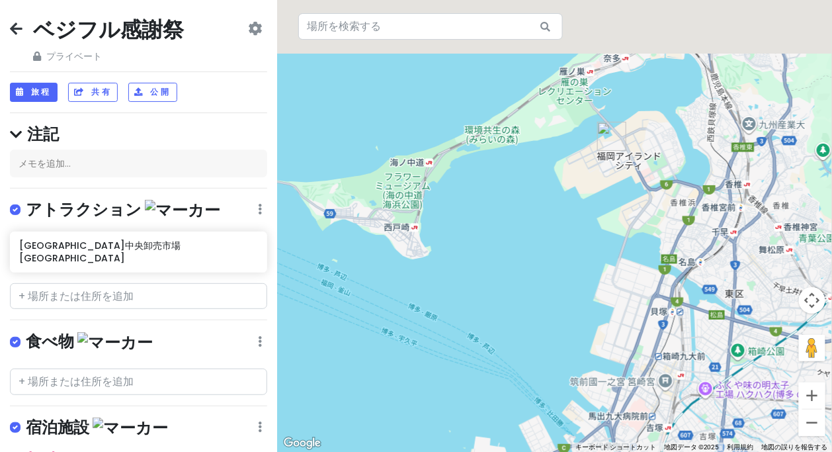
drag, startPoint x: 547, startPoint y: 196, endPoint x: 526, endPoint y: 290, distance: 95.6
click at [531, 305] on div at bounding box center [554, 226] width 555 height 452
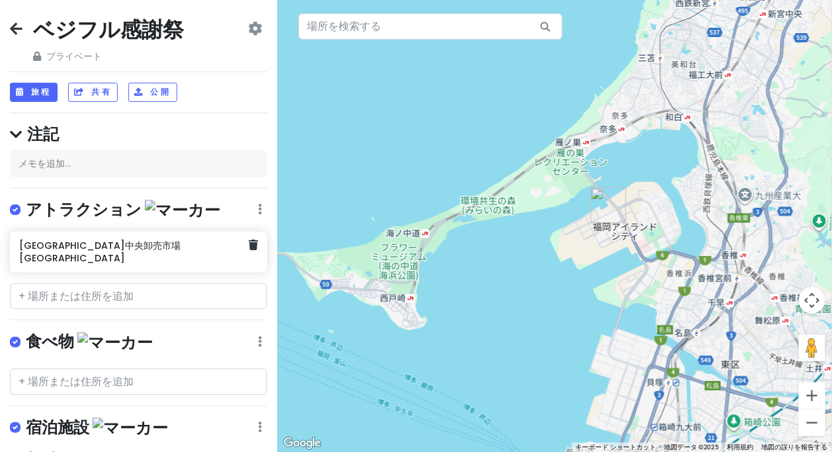
click at [92, 249] on font "[GEOGRAPHIC_DATA]中央卸売市場[GEOGRAPHIC_DATA]" at bounding box center [99, 251] width 161 height 25
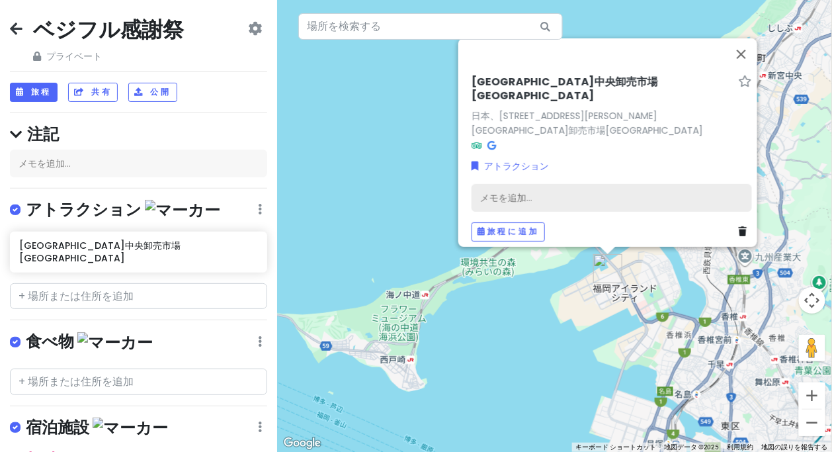
click at [487, 191] on font "メモを追加..." at bounding box center [506, 197] width 52 height 13
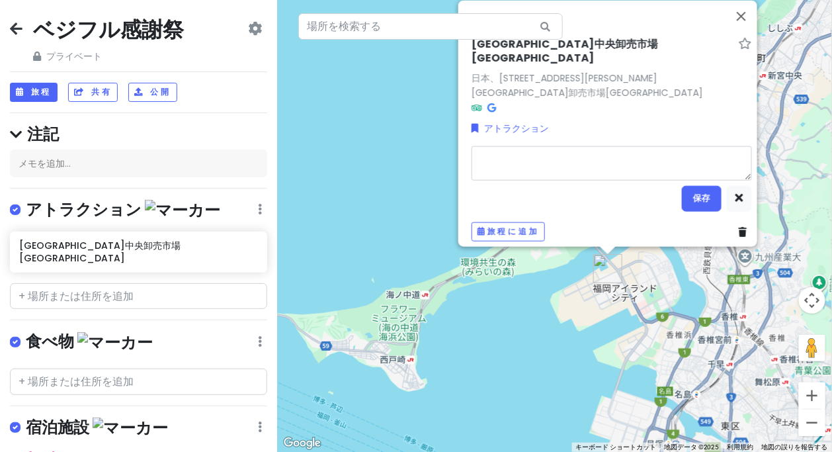
type textarea "x"
type textarea "ベジフル感謝祭"
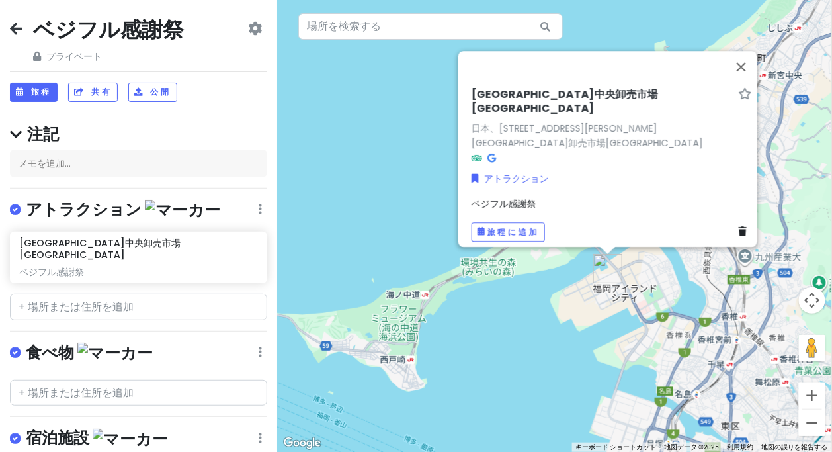
click at [560, 196] on div "ベジフル感謝祭" at bounding box center [612, 203] width 280 height 15
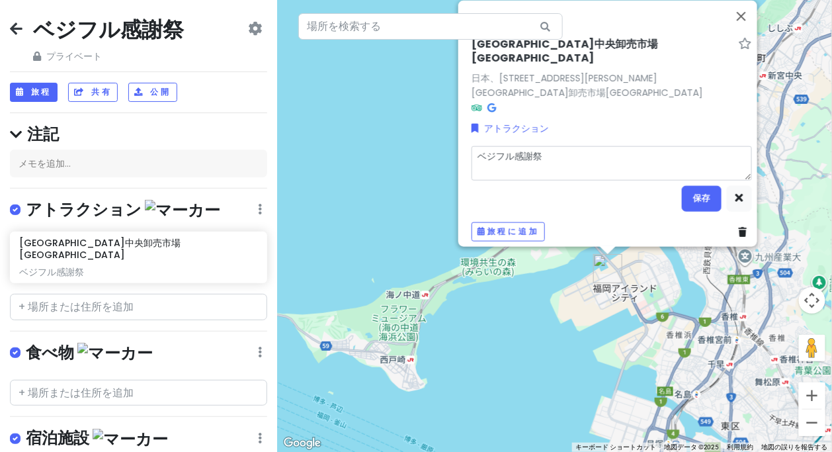
click at [570, 147] on textarea "ベジフル感謝祭" at bounding box center [612, 163] width 280 height 34
type textarea "x"
type textarea "ベジフル感謝祭8:00 〜 11:00"
click at [688, 185] on button "保存" at bounding box center [702, 198] width 40 height 26
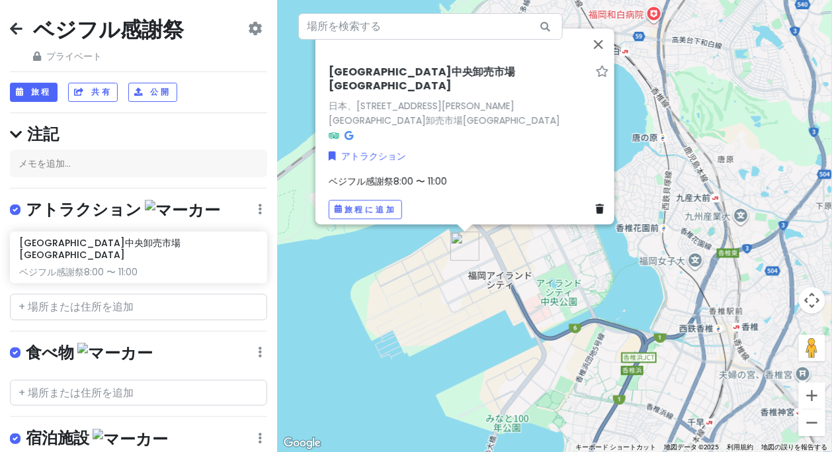
drag, startPoint x: 665, startPoint y: 299, endPoint x: 581, endPoint y: 269, distance: 89.1
click at [581, 269] on div "[GEOGRAPHIC_DATA]中央卸売市場[GEOGRAPHIC_DATA] 日本、[STREET_ADDRESS][PERSON_NAME] [GEOG…" at bounding box center [554, 226] width 555 height 452
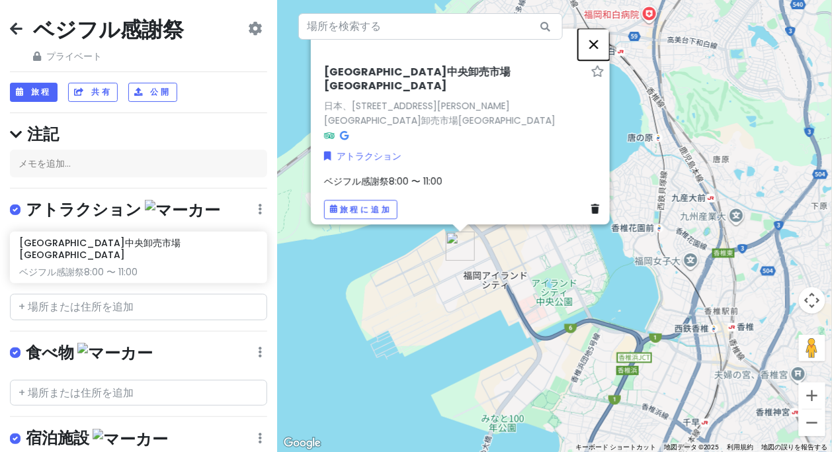
click at [596, 50] on button "閉じる" at bounding box center [594, 44] width 32 height 32
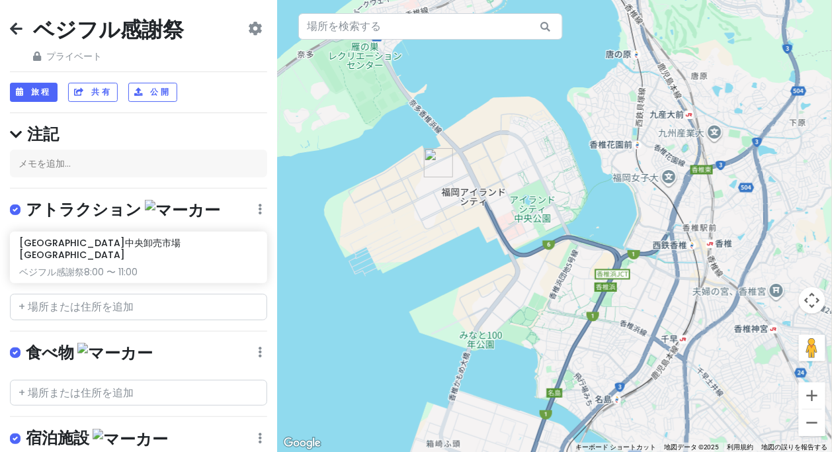
drag, startPoint x: 595, startPoint y: 227, endPoint x: 573, endPoint y: 139, distance: 90.6
click at [573, 139] on div at bounding box center [554, 226] width 555 height 452
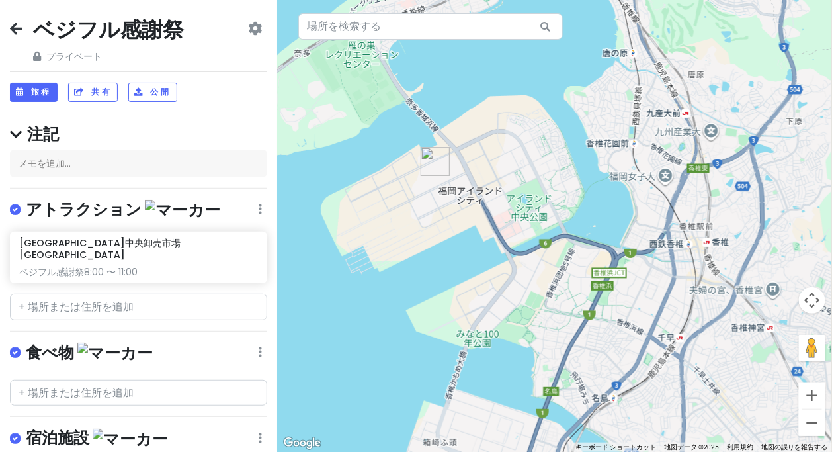
drag, startPoint x: 590, startPoint y: 189, endPoint x: 608, endPoint y: 261, distance: 74.4
click at [608, 267] on div at bounding box center [554, 226] width 555 height 452
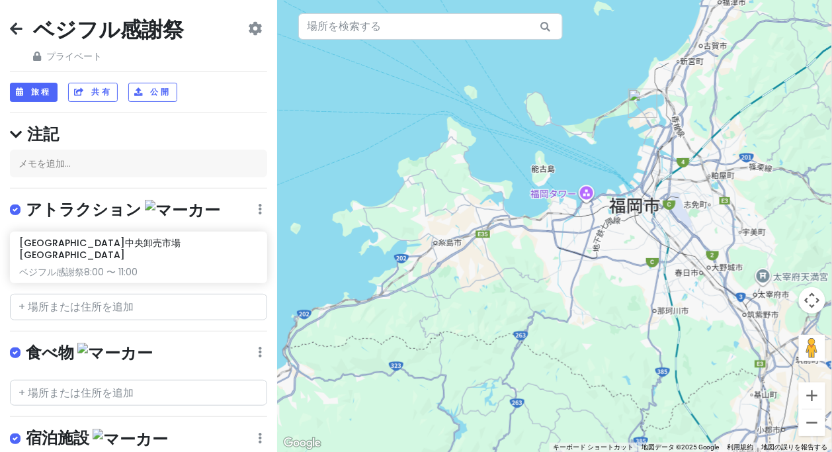
drag, startPoint x: 559, startPoint y: 274, endPoint x: 598, endPoint y: 154, distance: 125.9
click at [598, 154] on div at bounding box center [554, 226] width 555 height 452
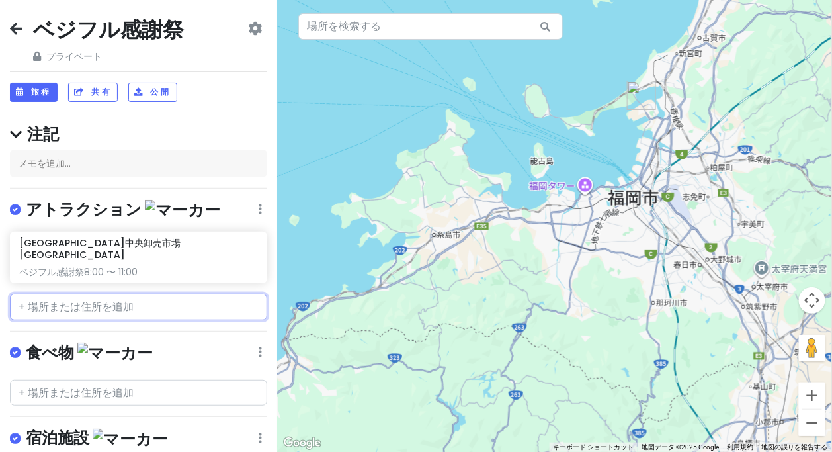
click at [114, 295] on input "text" at bounding box center [138, 307] width 257 height 26
paste input "JA[GEOGRAPHIC_DATA]産直[PERSON_NAME]菜彩"
type input "JA[GEOGRAPHIC_DATA]産直[PERSON_NAME]菜彩"
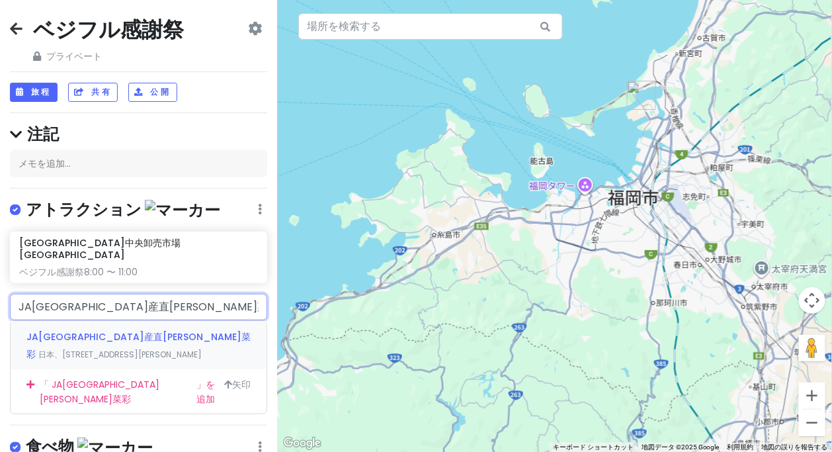
click at [93, 330] on font "JA[GEOGRAPHIC_DATA]産直[PERSON_NAME]菜彩" at bounding box center [138, 345] width 224 height 30
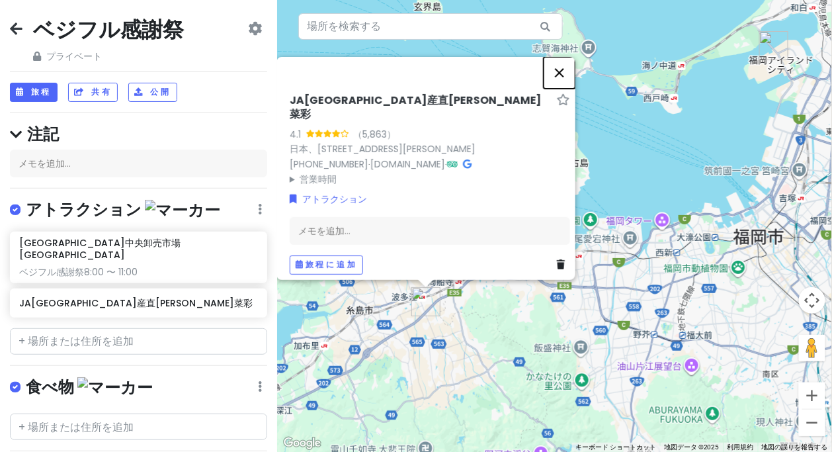
click at [565, 79] on button "閉じる" at bounding box center [560, 73] width 32 height 32
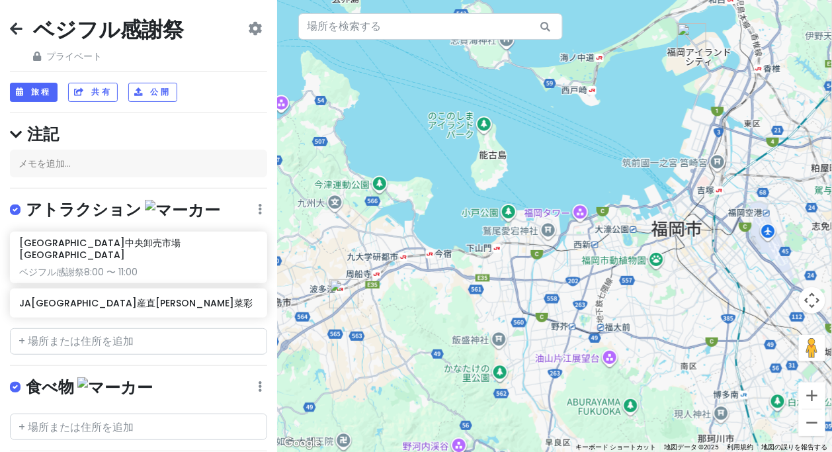
drag, startPoint x: 614, startPoint y: 181, endPoint x: 531, endPoint y: 173, distance: 83.1
click at [530, 172] on div at bounding box center [554, 226] width 555 height 452
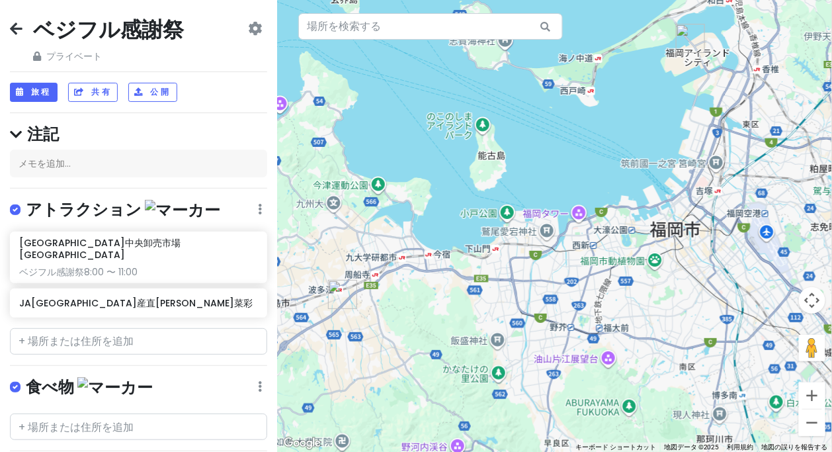
click at [685, 42] on img "福岡市中央卸売市場青果市場" at bounding box center [690, 38] width 29 height 29
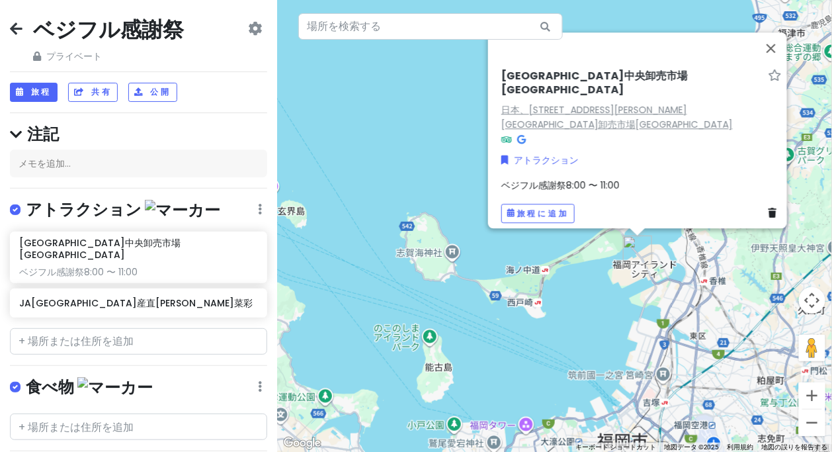
click at [631, 103] on font "日本、[STREET_ADDRESS][PERSON_NAME] [GEOGRAPHIC_DATA]卸売市場[GEOGRAPHIC_DATA]" at bounding box center [616, 117] width 231 height 28
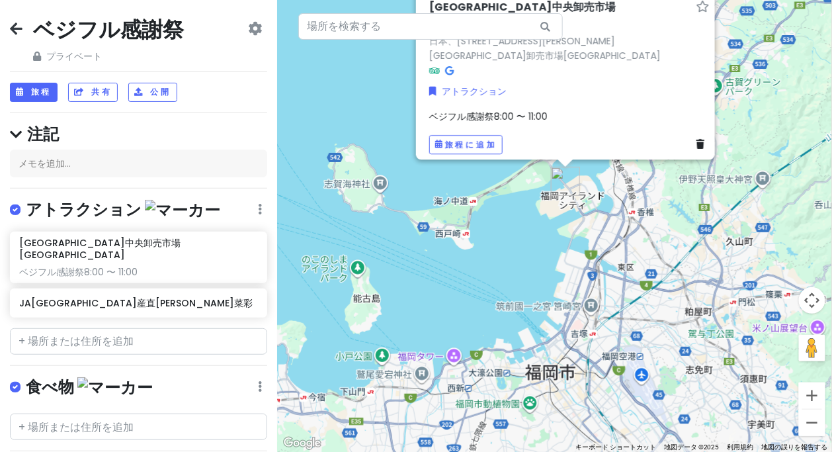
drag, startPoint x: 448, startPoint y: 191, endPoint x: 435, endPoint y: 181, distance: 16.0
click at [435, 181] on div "[GEOGRAPHIC_DATA]中央卸売市場[GEOGRAPHIC_DATA] 日本、[STREET_ADDRESS][PERSON_NAME] [GEOG…" at bounding box center [554, 226] width 555 height 452
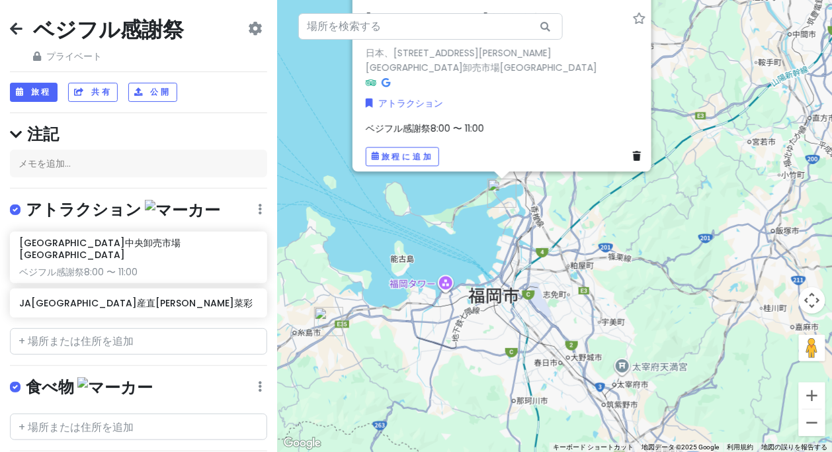
drag, startPoint x: 681, startPoint y: 106, endPoint x: 683, endPoint y: 136, distance: 29.8
click at [683, 136] on div "[GEOGRAPHIC_DATA]中央卸売市場[GEOGRAPHIC_DATA] 日本、[STREET_ADDRESS][PERSON_NAME] [GEOG…" at bounding box center [554, 226] width 555 height 452
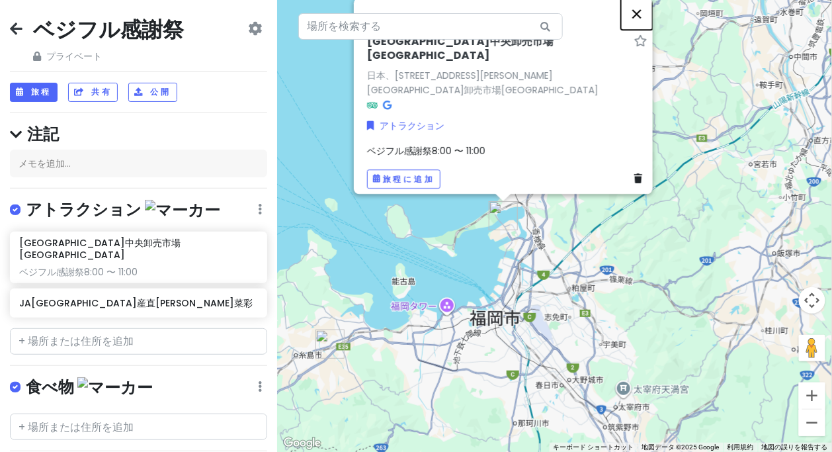
click at [646, 26] on button "閉じる" at bounding box center [637, 14] width 32 height 32
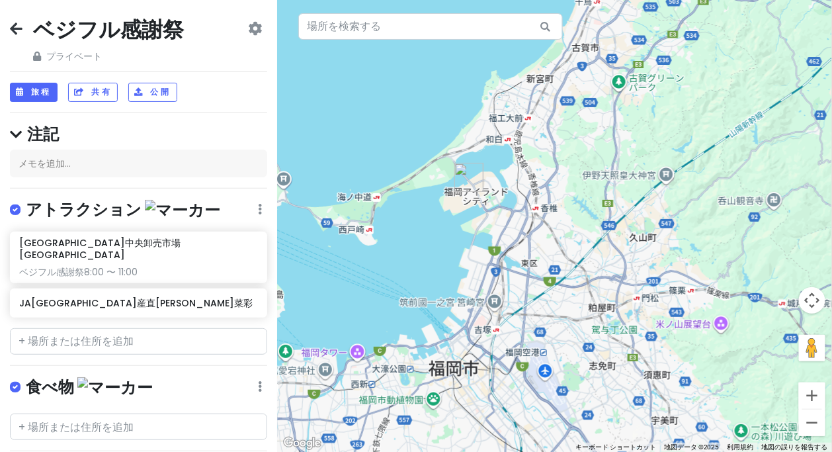
drag, startPoint x: 699, startPoint y: 169, endPoint x: 702, endPoint y: 159, distance: 10.5
click at [702, 159] on div at bounding box center [554, 226] width 555 height 452
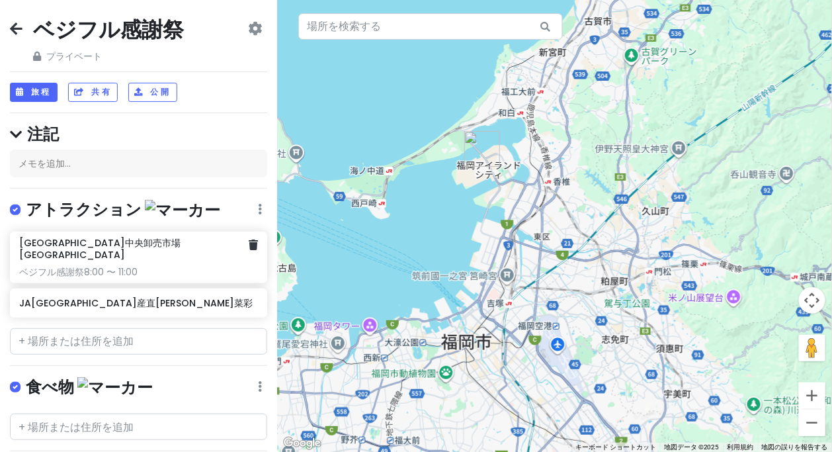
click at [122, 247] on div "[GEOGRAPHIC_DATA]中央卸売市場[GEOGRAPHIC_DATA] ベジフル感謝祭8:00 〜 11:00" at bounding box center [138, 258] width 239 height 42
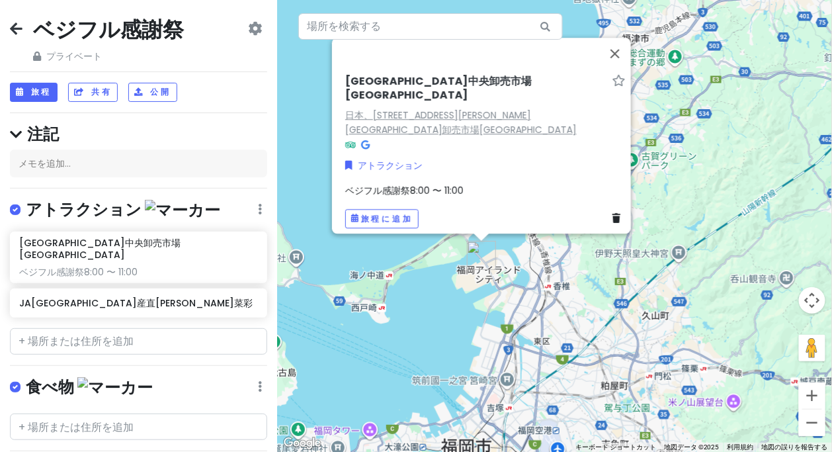
click at [529, 110] on font "日本、[STREET_ADDRESS][PERSON_NAME] [GEOGRAPHIC_DATA]卸売市場[GEOGRAPHIC_DATA]" at bounding box center [460, 122] width 231 height 28
click at [627, 59] on button "閉じる" at bounding box center [615, 54] width 32 height 32
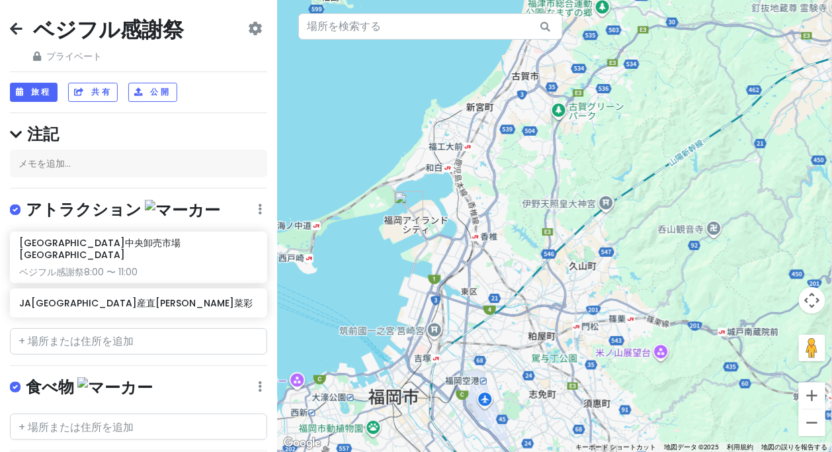
drag, startPoint x: 636, startPoint y: 248, endPoint x: 564, endPoint y: 198, distance: 88.1
click at [564, 198] on div at bounding box center [554, 226] width 555 height 452
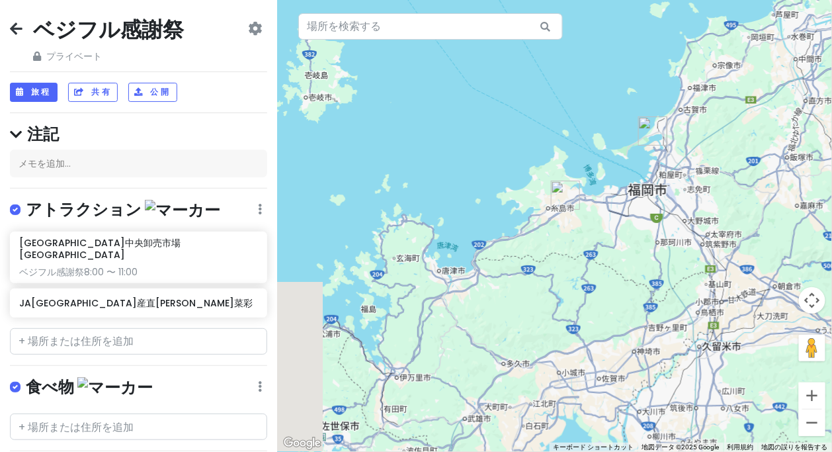
drag, startPoint x: 506, startPoint y: 265, endPoint x: 625, endPoint y: 233, distance: 123.2
click at [625, 233] on div at bounding box center [554, 226] width 555 height 452
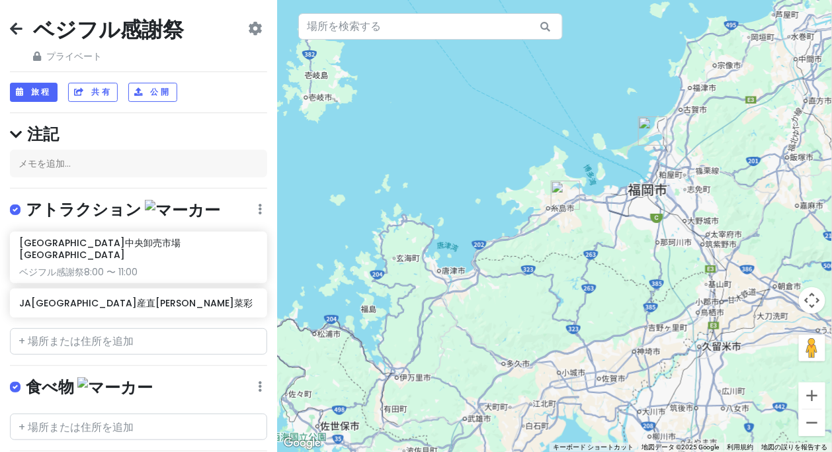
drag, startPoint x: 739, startPoint y: 211, endPoint x: 735, endPoint y: 217, distance: 7.2
click at [735, 216] on div at bounding box center [554, 226] width 555 height 452
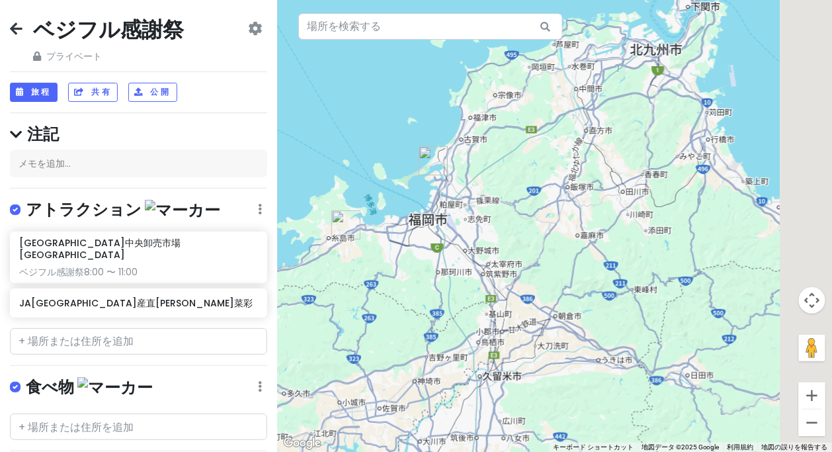
drag, startPoint x: 735, startPoint y: 217, endPoint x: 497, endPoint y: 247, distance: 239.3
click at [487, 249] on div at bounding box center [554, 226] width 555 height 452
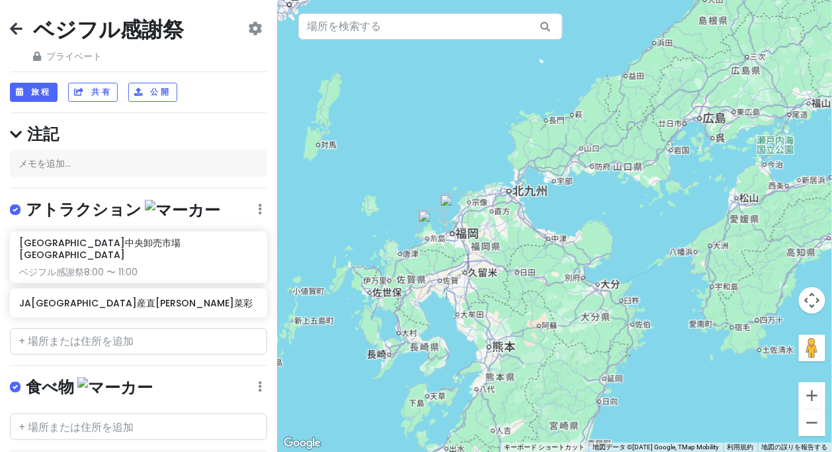
drag, startPoint x: 544, startPoint y: 253, endPoint x: 569, endPoint y: 249, distance: 24.8
click at [569, 249] on div at bounding box center [554, 226] width 555 height 452
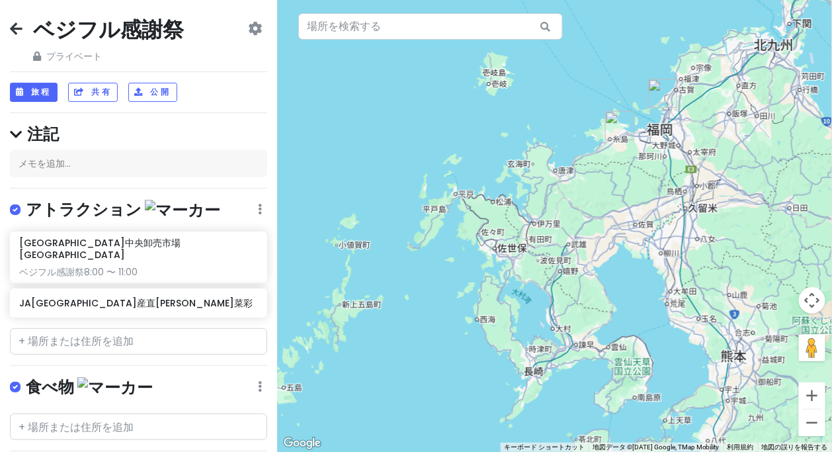
click at [568, 251] on div at bounding box center [554, 226] width 555 height 452
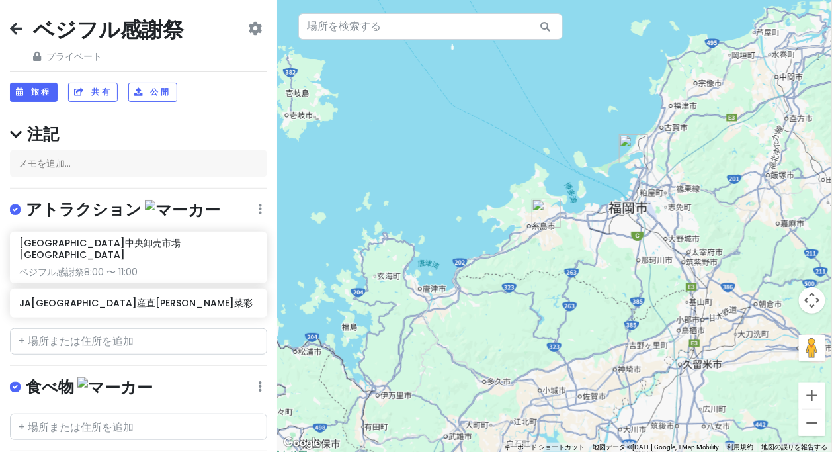
drag, startPoint x: 603, startPoint y: 306, endPoint x: 623, endPoint y: 245, distance: 63.6
click at [623, 245] on div at bounding box center [554, 226] width 555 height 452
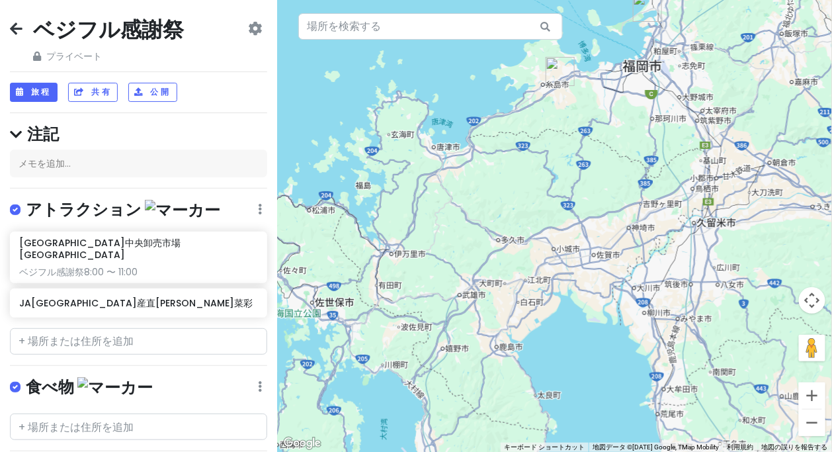
drag, startPoint x: 597, startPoint y: 274, endPoint x: 591, endPoint y: 205, distance: 69.0
click at [591, 205] on div at bounding box center [554, 226] width 555 height 452
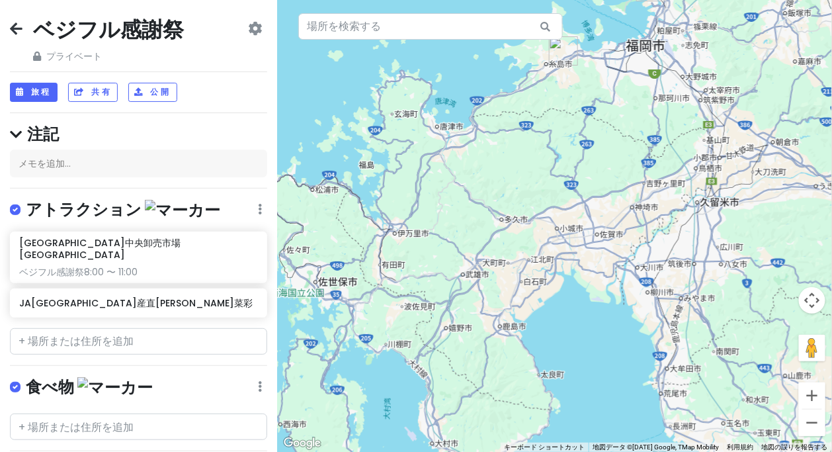
drag, startPoint x: 512, startPoint y: 247, endPoint x: 530, endPoint y: 226, distance: 28.6
click at [530, 226] on div at bounding box center [554, 226] width 555 height 452
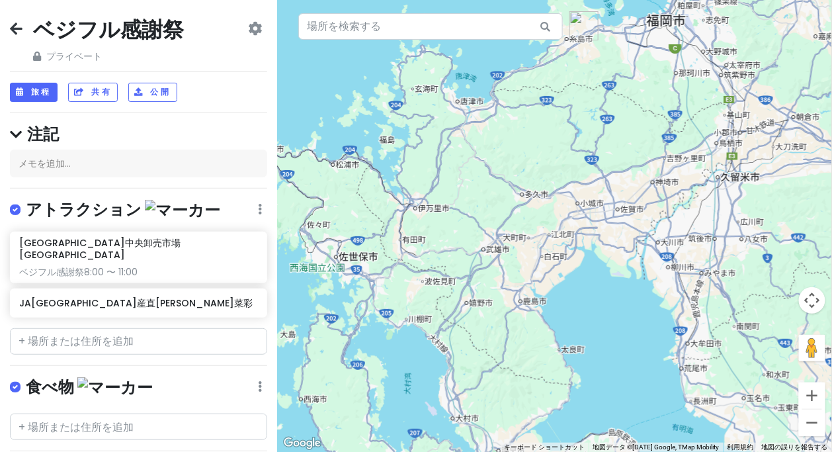
drag, startPoint x: 487, startPoint y: 276, endPoint x: 542, endPoint y: 220, distance: 78.6
click at [542, 222] on div at bounding box center [554, 226] width 555 height 452
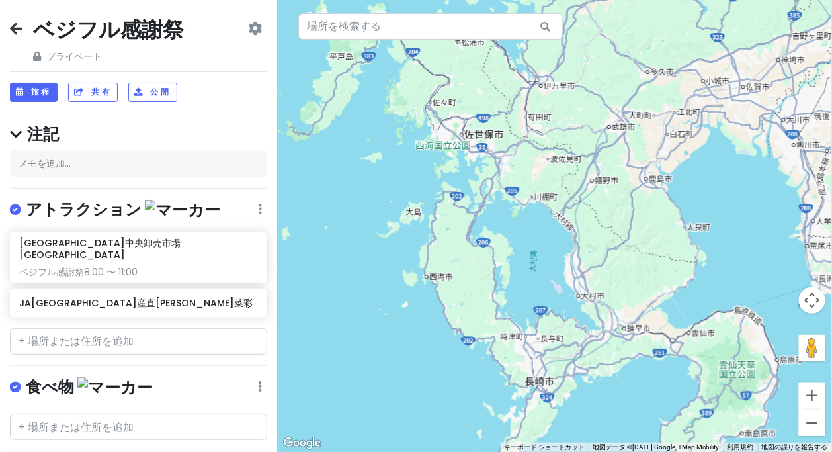
drag, startPoint x: 573, startPoint y: 221, endPoint x: 530, endPoint y: 247, distance: 50.1
click at [530, 247] on div at bounding box center [554, 226] width 555 height 452
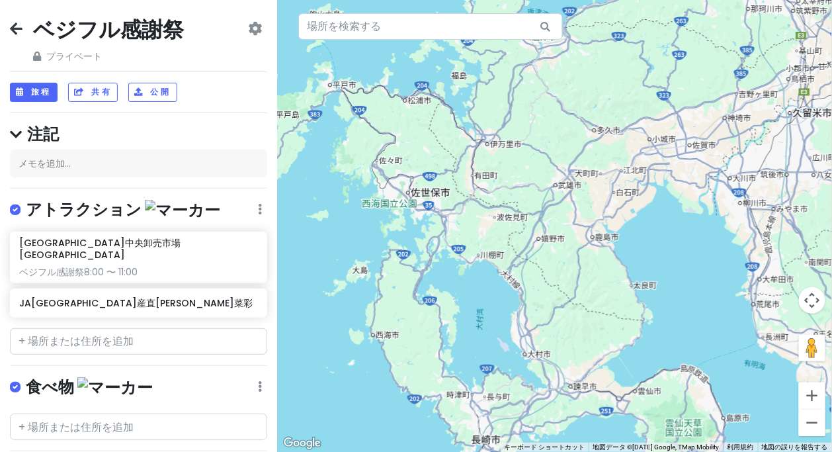
drag, startPoint x: 552, startPoint y: 211, endPoint x: 554, endPoint y: 220, distance: 9.4
click at [554, 220] on div at bounding box center [554, 226] width 555 height 452
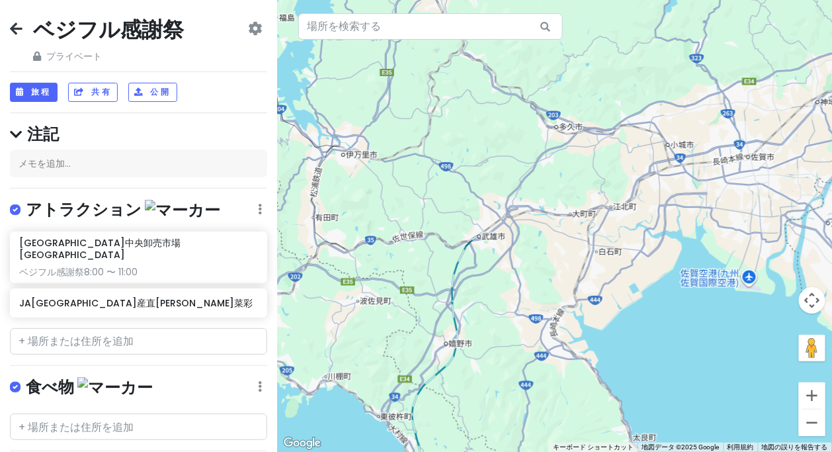
drag, startPoint x: 550, startPoint y: 179, endPoint x: 456, endPoint y: 202, distance: 96.2
click at [456, 202] on div at bounding box center [554, 226] width 555 height 452
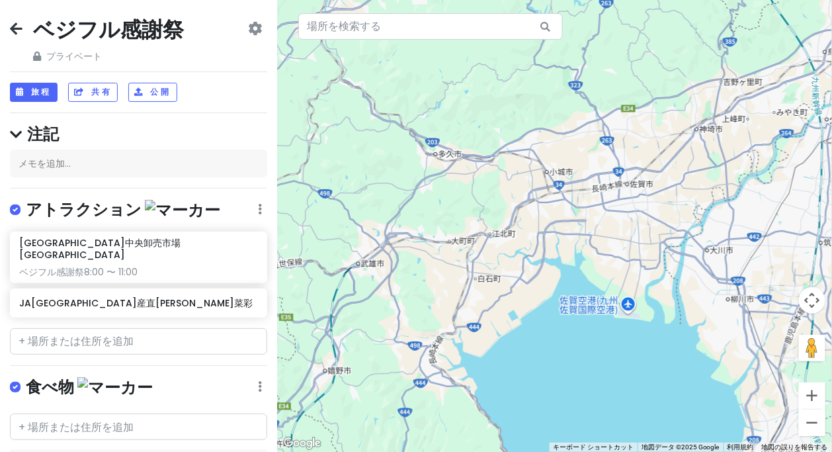
drag, startPoint x: 590, startPoint y: 247, endPoint x: 538, endPoint y: 177, distance: 88.0
click at [538, 177] on div at bounding box center [554, 226] width 555 height 452
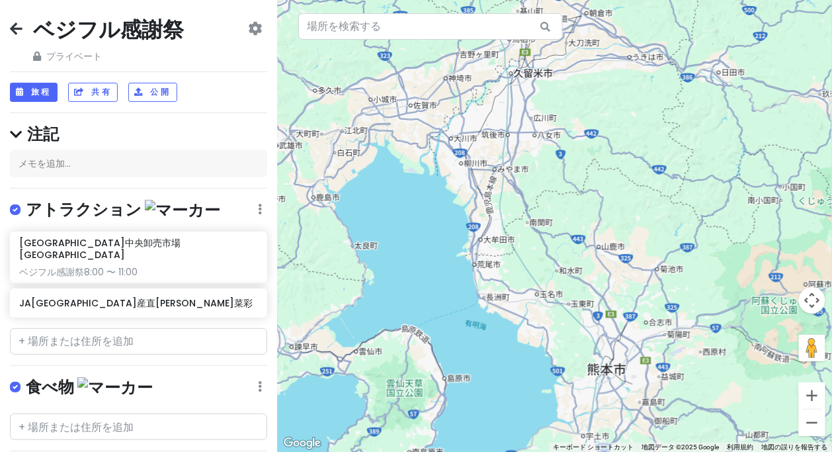
drag, startPoint x: 720, startPoint y: 220, endPoint x: 566, endPoint y: 187, distance: 157.0
click at [566, 187] on div at bounding box center [554, 226] width 555 height 452
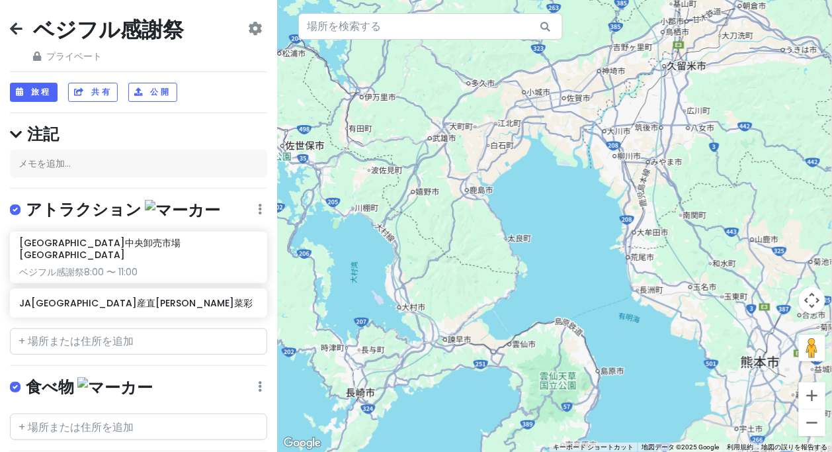
drag, startPoint x: 438, startPoint y: 224, endPoint x: 632, endPoint y: 216, distance: 194.0
click at [635, 216] on div at bounding box center [554, 226] width 555 height 452
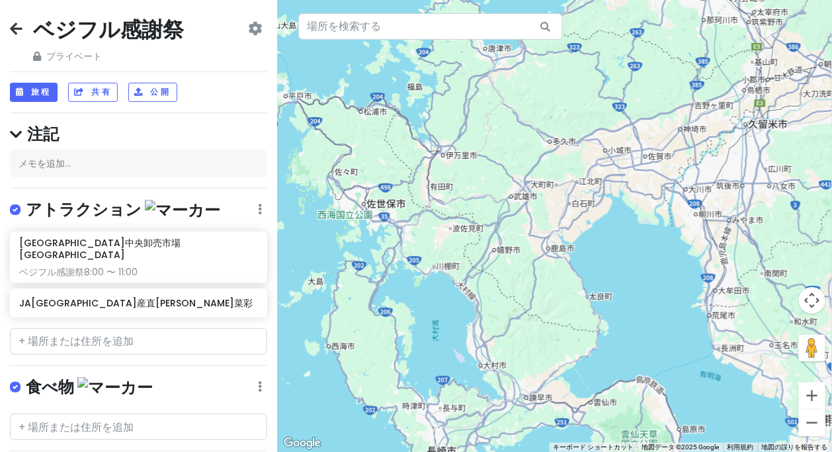
drag, startPoint x: 530, startPoint y: 265, endPoint x: 534, endPoint y: 272, distance: 7.7
click at [534, 272] on div at bounding box center [554, 226] width 555 height 452
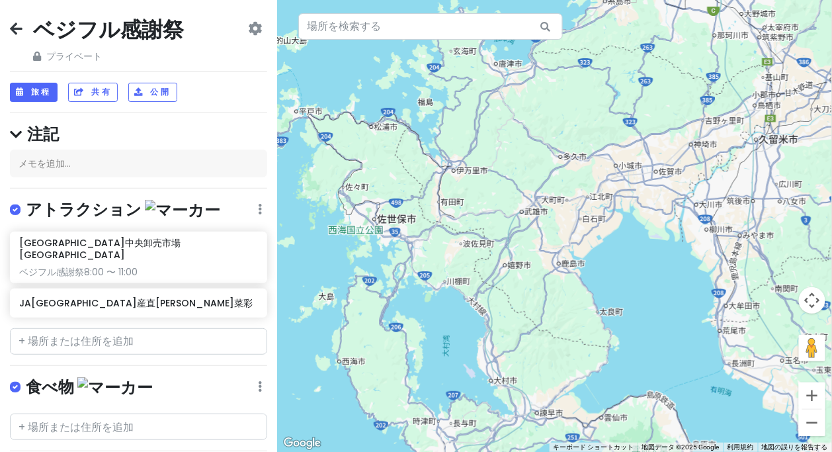
drag, startPoint x: 556, startPoint y: 159, endPoint x: 547, endPoint y: 165, distance: 10.1
click at [552, 162] on div at bounding box center [554, 226] width 555 height 452
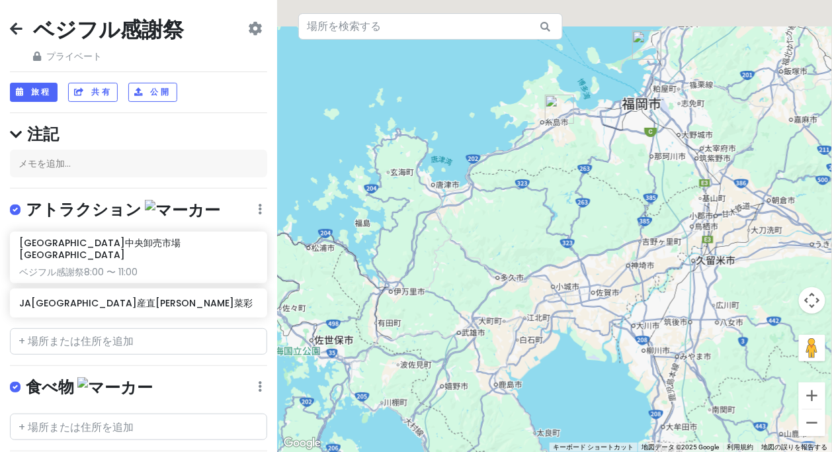
drag, startPoint x: 559, startPoint y: 132, endPoint x: 557, endPoint y: 185, distance: 52.3
click at [557, 185] on div at bounding box center [554, 226] width 555 height 452
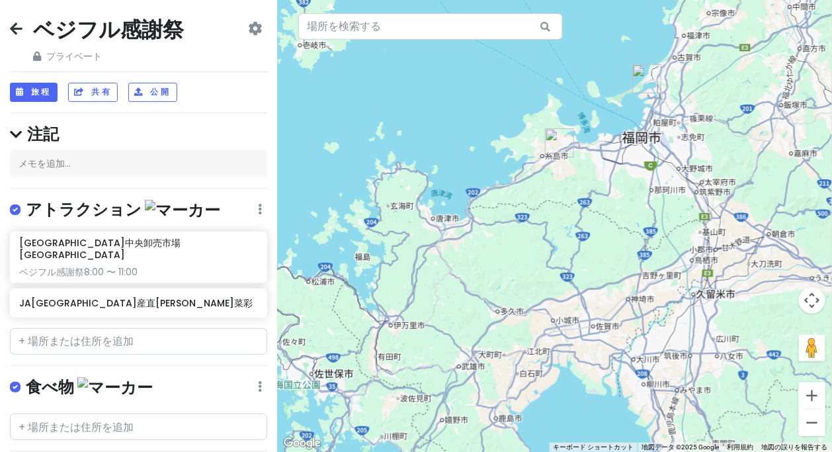
drag, startPoint x: 586, startPoint y: 254, endPoint x: 592, endPoint y: 205, distance: 49.3
click at [594, 206] on div at bounding box center [554, 226] width 555 height 452
